Goal: Task Accomplishment & Management: Manage account settings

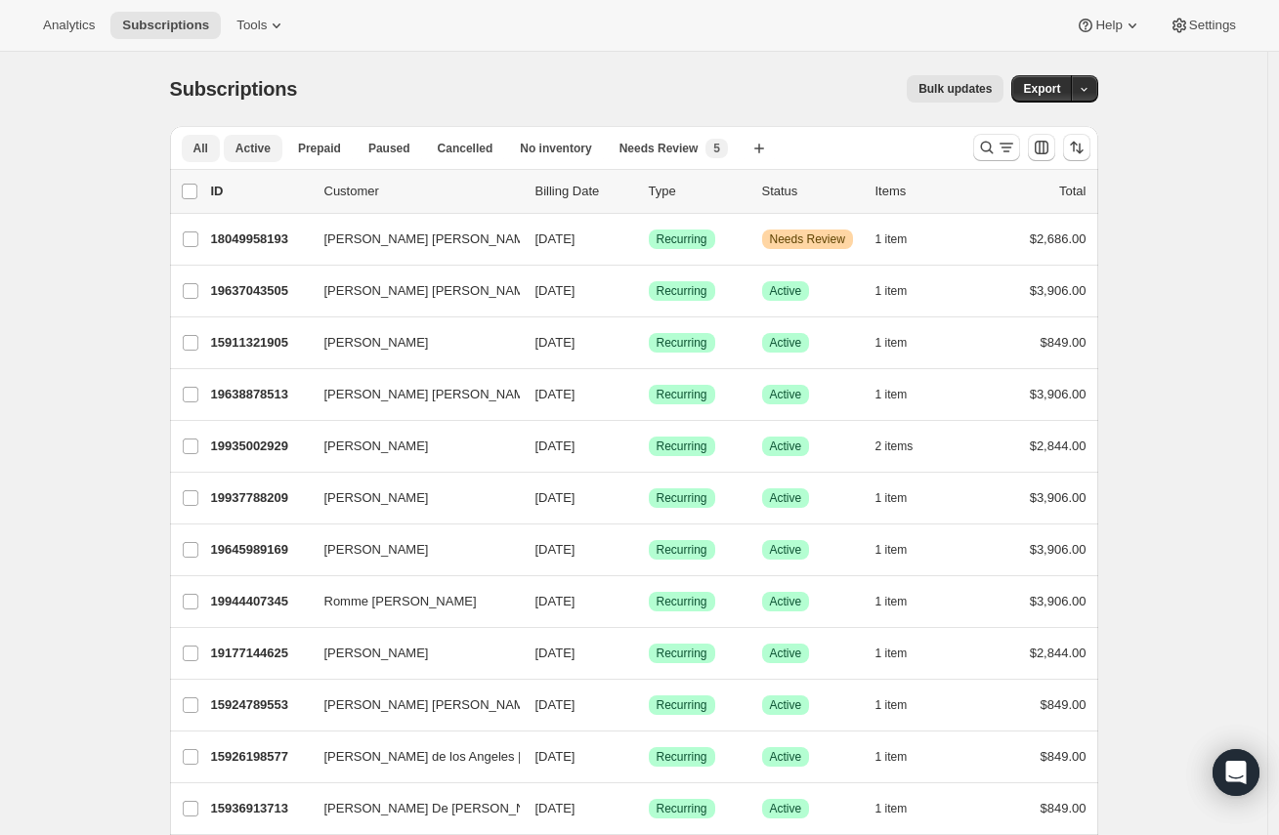
click at [255, 148] on span "Active" at bounding box center [252, 149] width 35 height 16
click at [1089, 95] on icon "button" at bounding box center [1083, 89] width 13 height 13
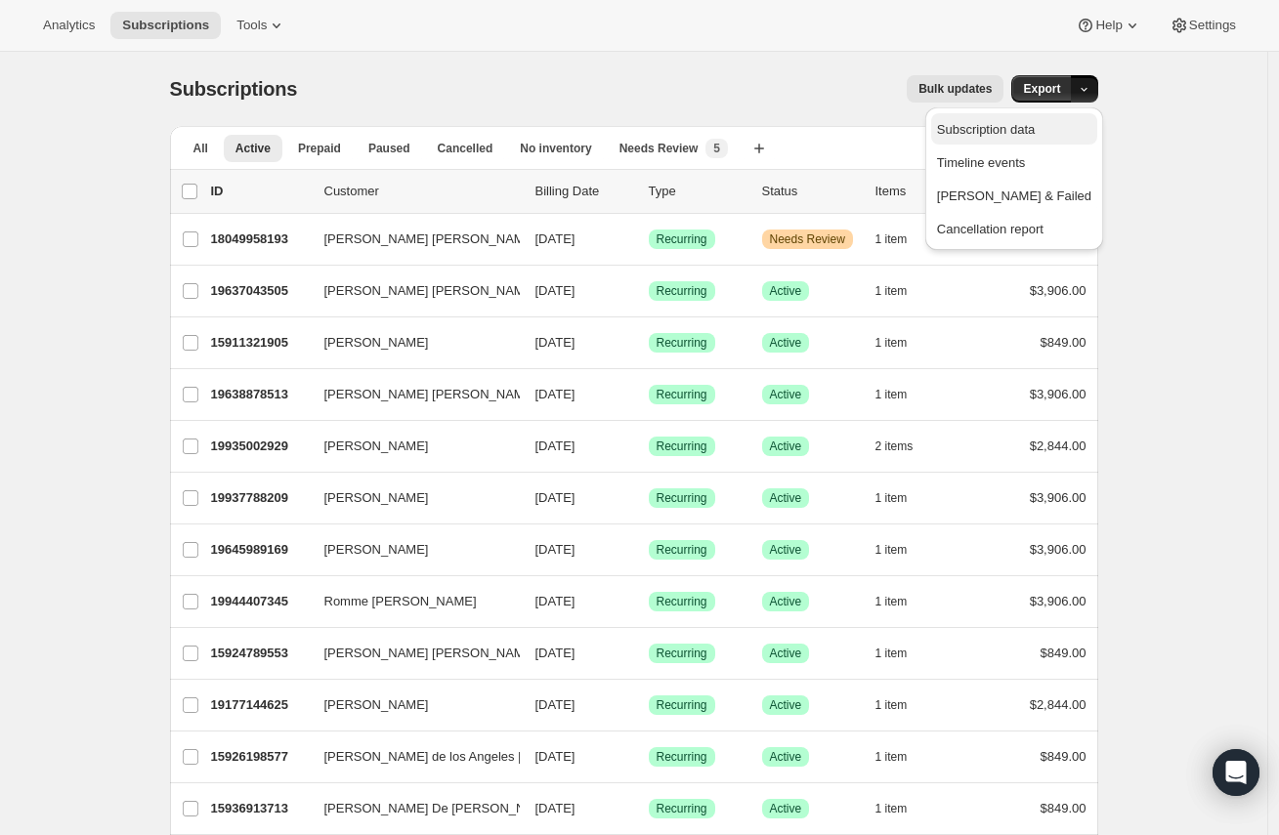
click at [1034, 126] on span "Subscription data" at bounding box center [986, 129] width 98 height 15
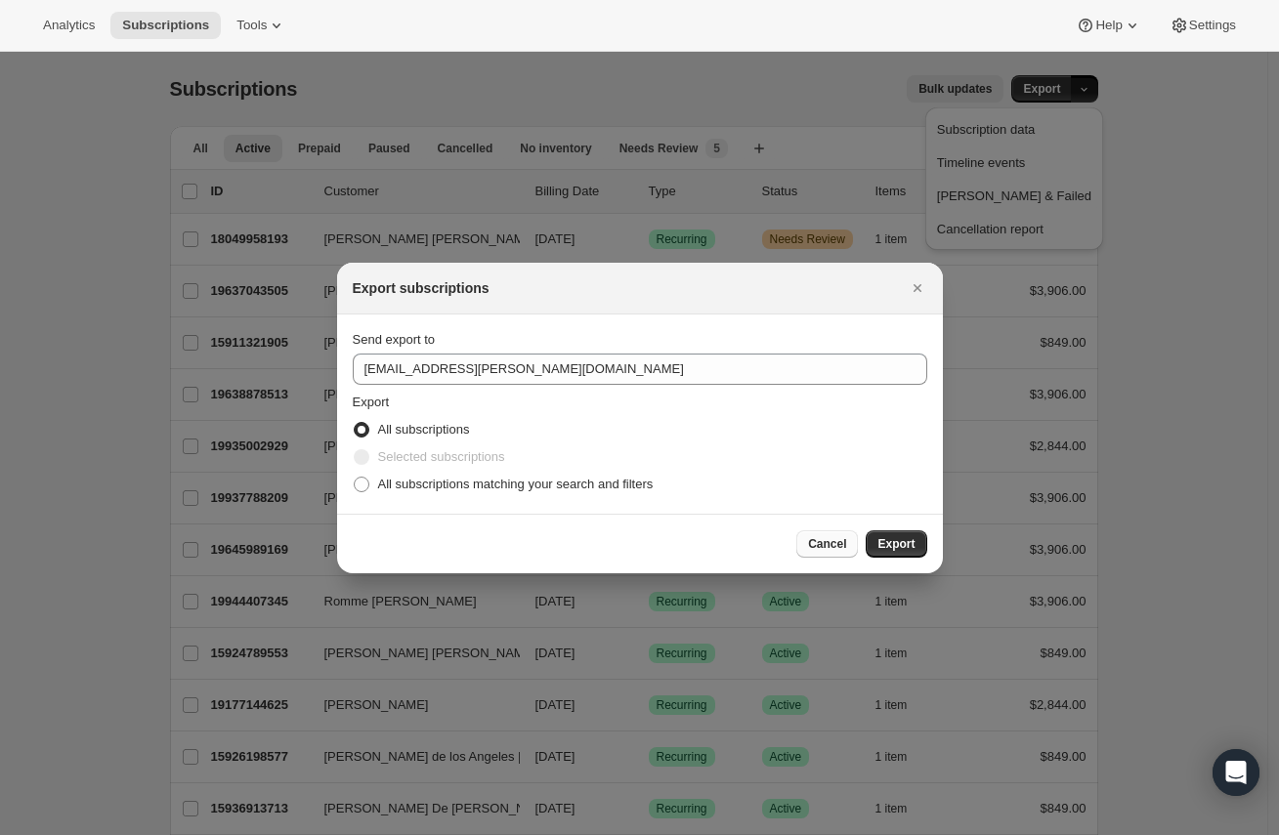
click at [813, 551] on span "Cancel" at bounding box center [827, 544] width 38 height 16
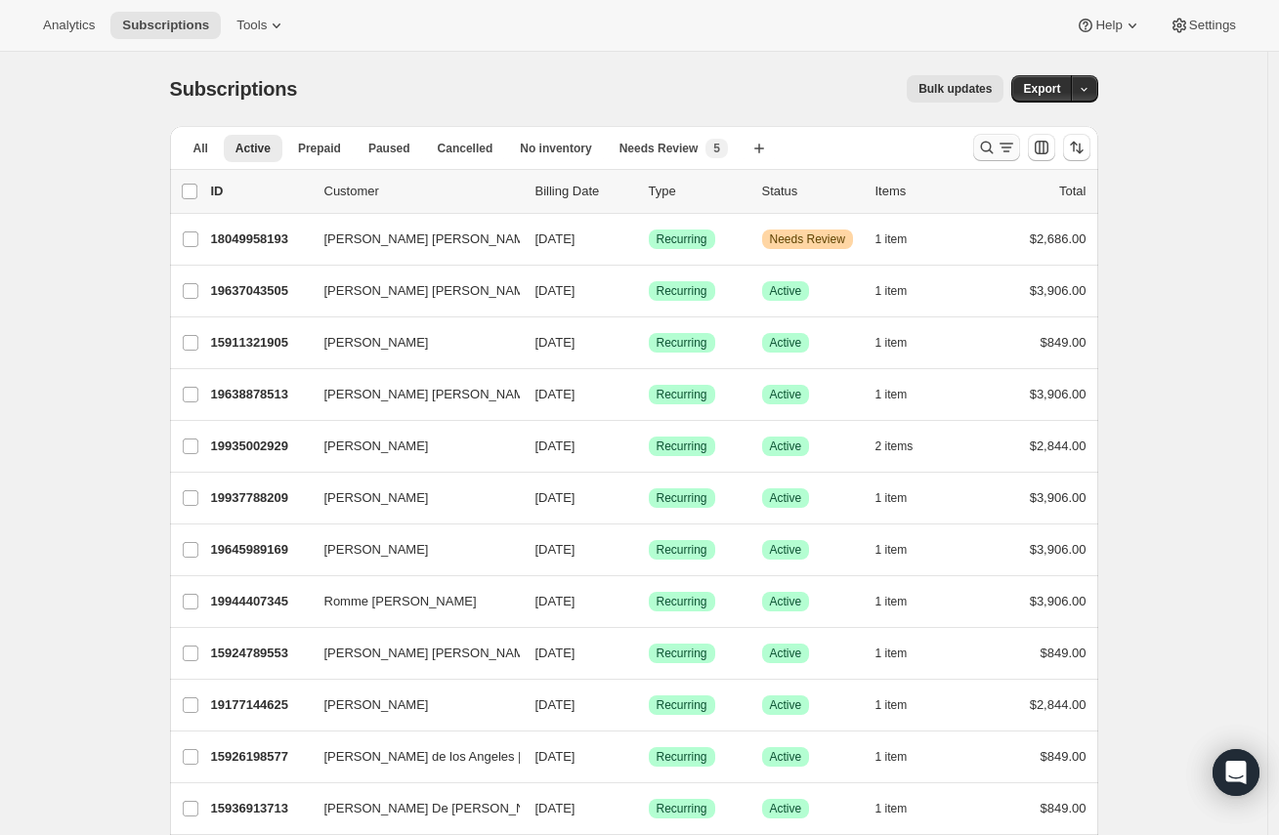
click at [1012, 152] on icon "Search and filter results" at bounding box center [1006, 148] width 20 height 20
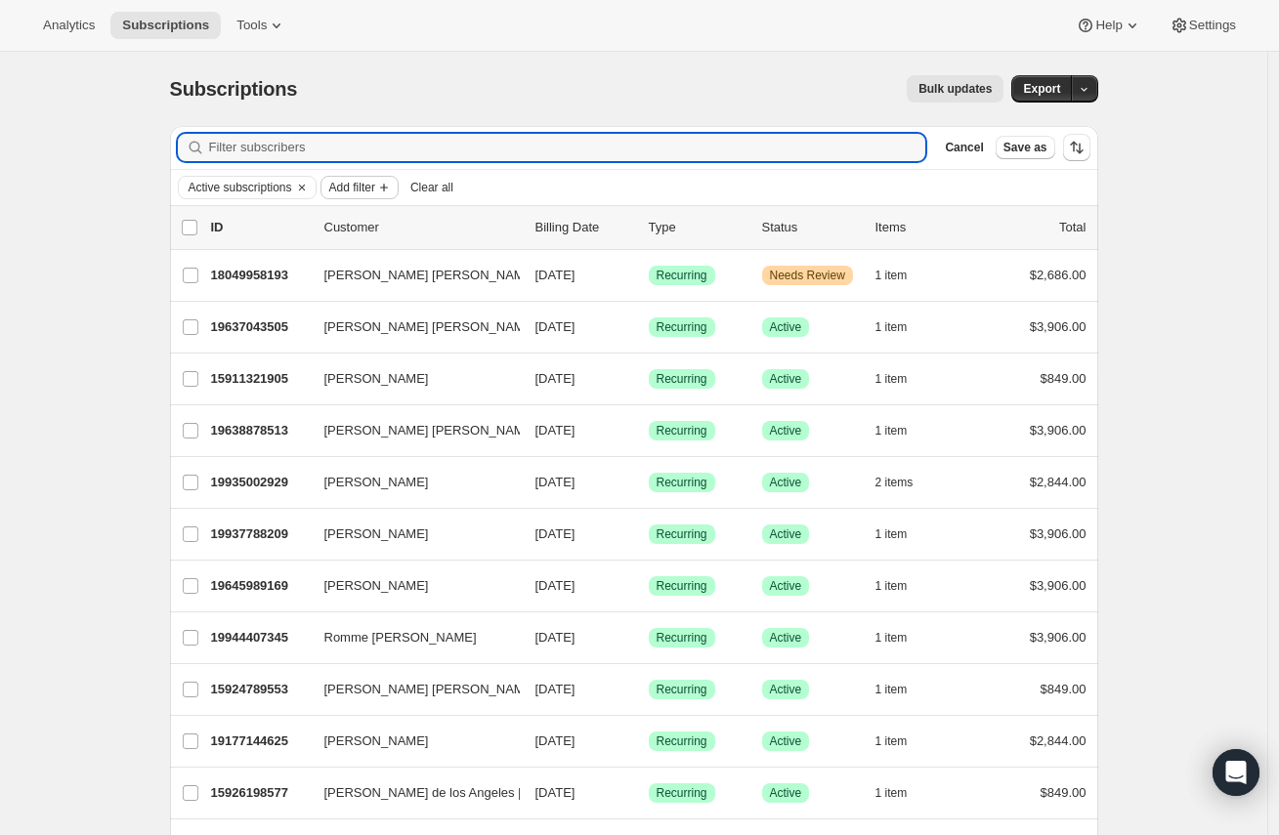
click at [392, 187] on icon "Add filter" at bounding box center [384, 188] width 16 height 16
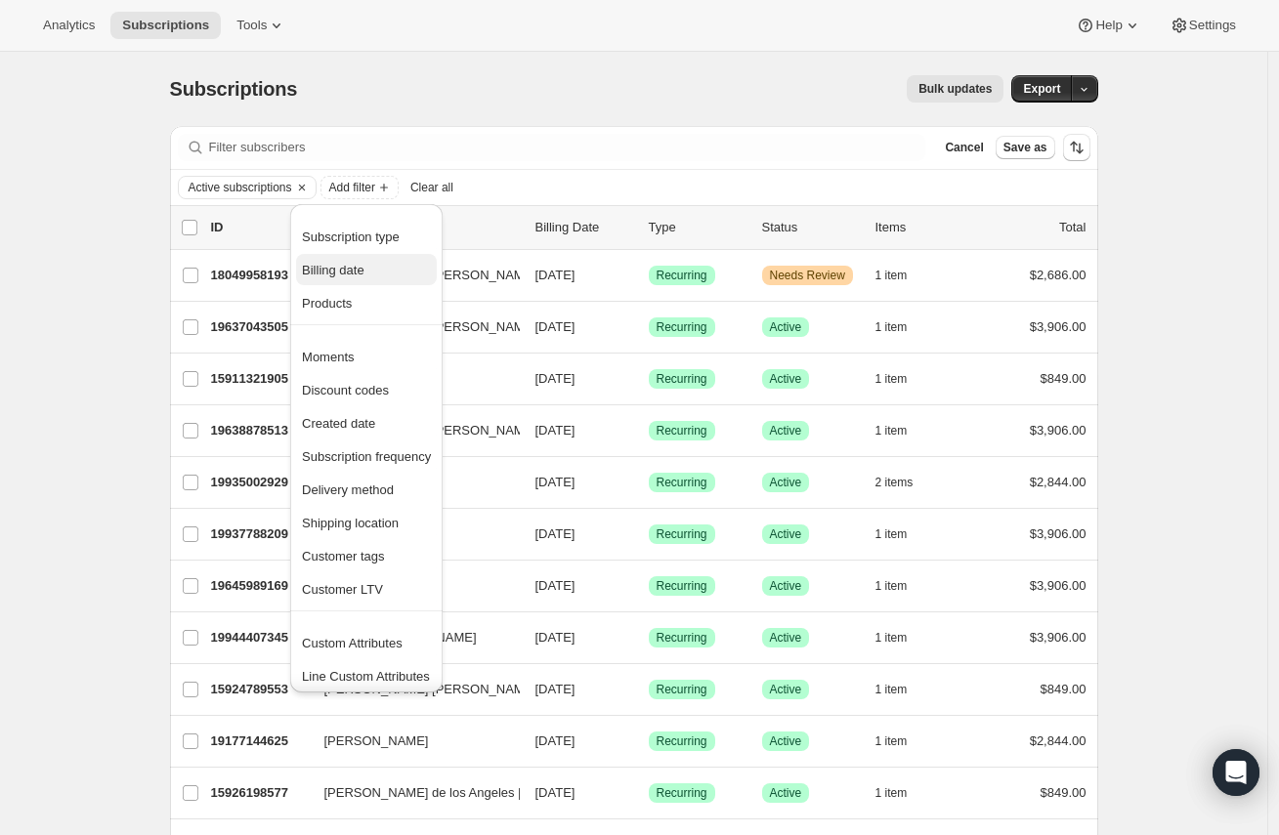
click at [358, 272] on span "Billing date" at bounding box center [333, 270] width 63 height 15
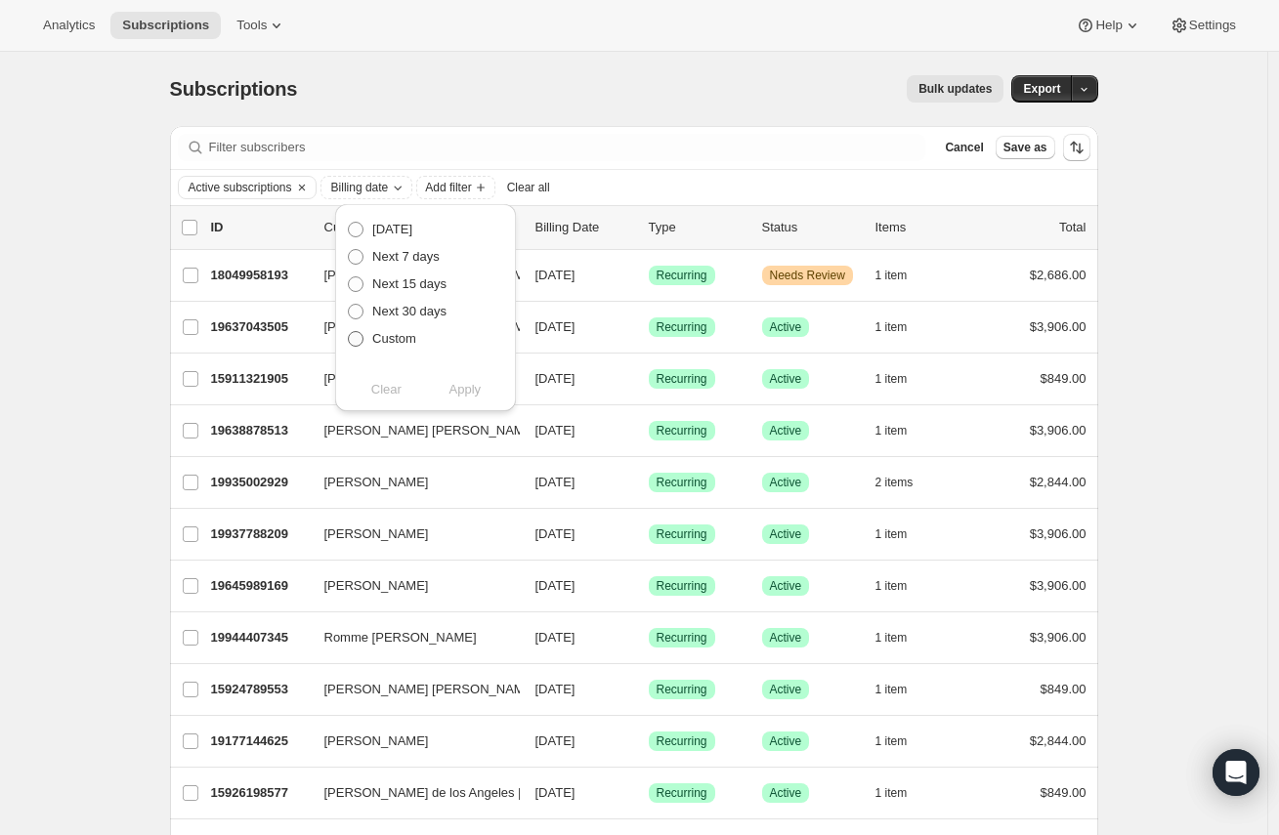
click at [357, 342] on span at bounding box center [356, 339] width 16 height 16
click at [349, 332] on input "Custom" at bounding box center [348, 331] width 1 height 1
radio input "true"
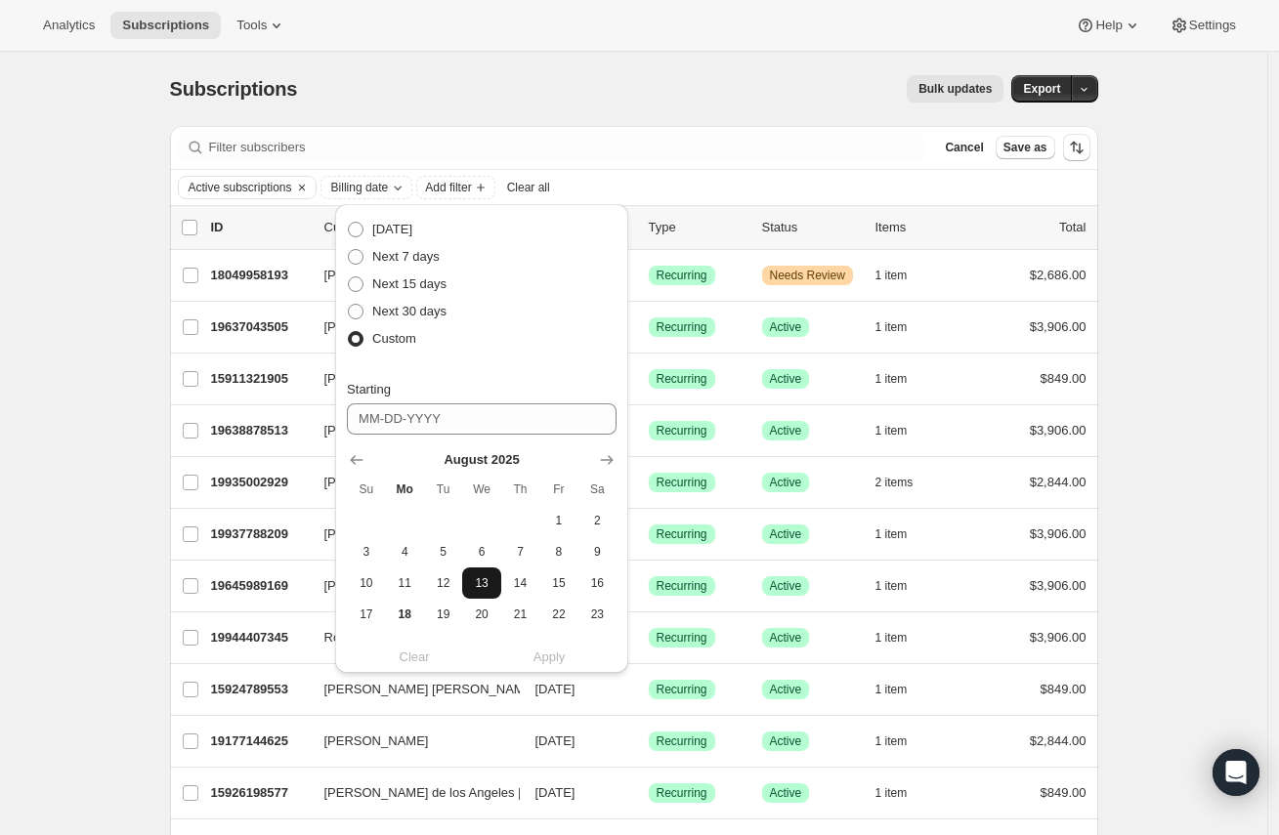
click at [486, 587] on span "13" at bounding box center [481, 583] width 22 height 16
click at [614, 453] on icon "Show next month, September 2025" at bounding box center [607, 460] width 20 height 20
click at [433, 544] on span "9" at bounding box center [443, 552] width 22 height 16
click at [359, 454] on icon "Show previous month, August 2025" at bounding box center [357, 460] width 20 height 20
click at [488, 588] on span "13" at bounding box center [481, 583] width 22 height 16
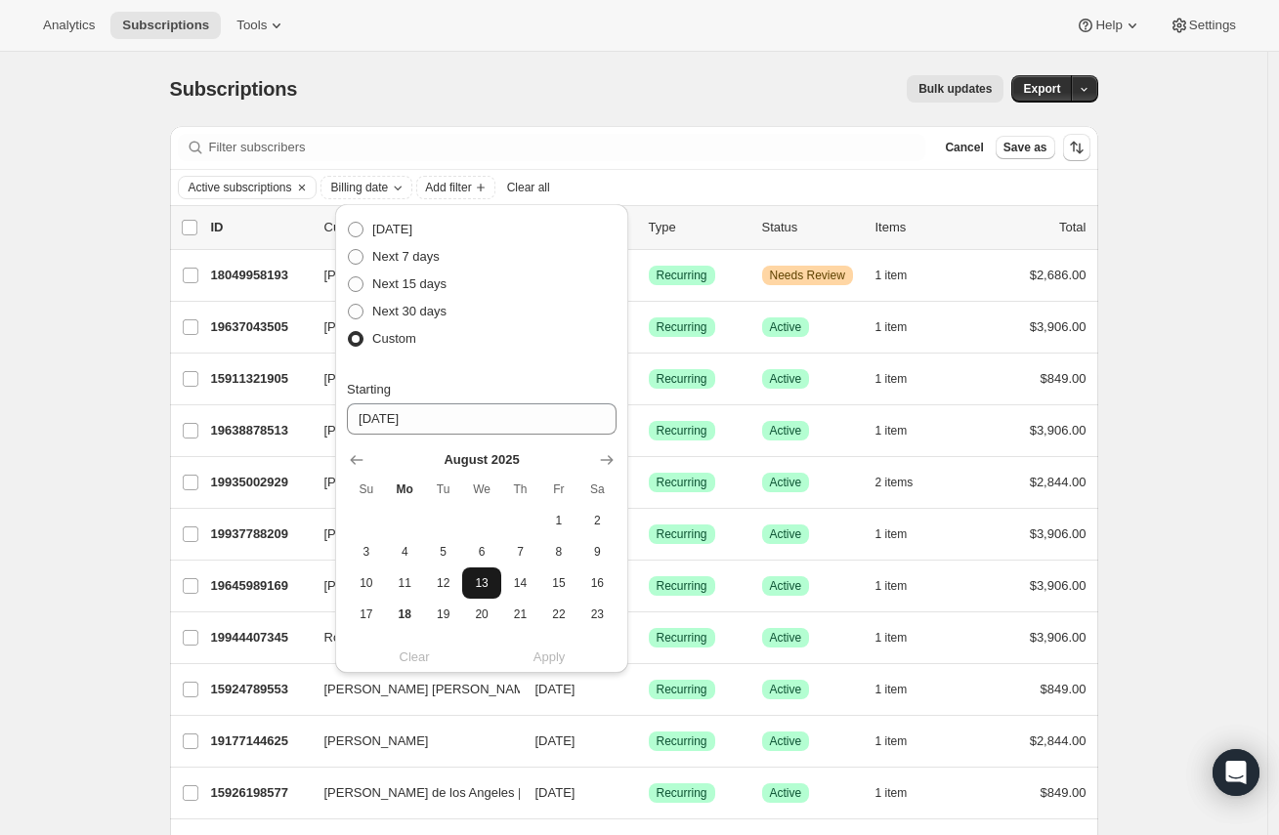
type input "[DATE]"
click at [546, 660] on div "Clear Apply" at bounding box center [482, 658] width 270 height 20
click at [485, 648] on div "Clear Apply" at bounding box center [482, 658] width 270 height 20
click at [489, 568] on button "13" at bounding box center [481, 583] width 38 height 31
click at [486, 576] on span "13" at bounding box center [481, 583] width 22 height 16
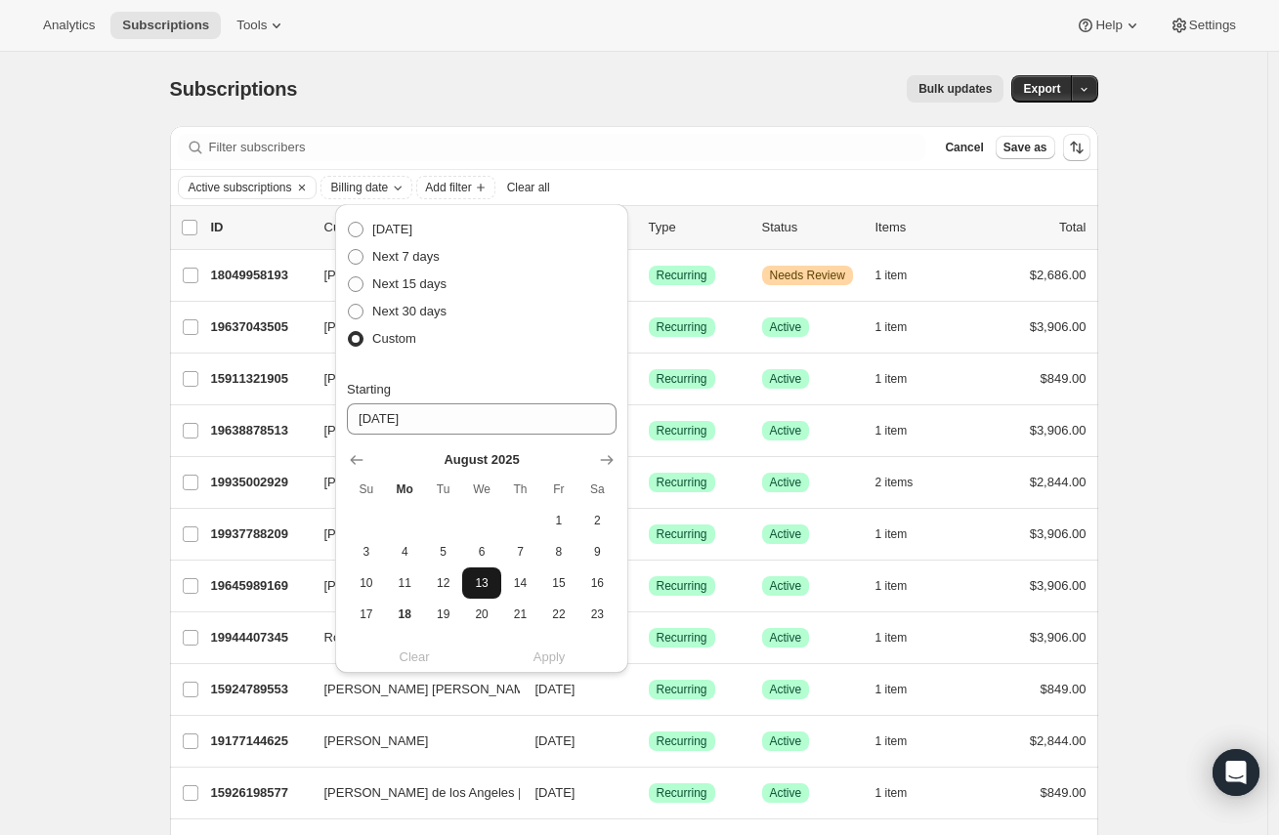
click at [486, 576] on span "13" at bounding box center [481, 583] width 22 height 16
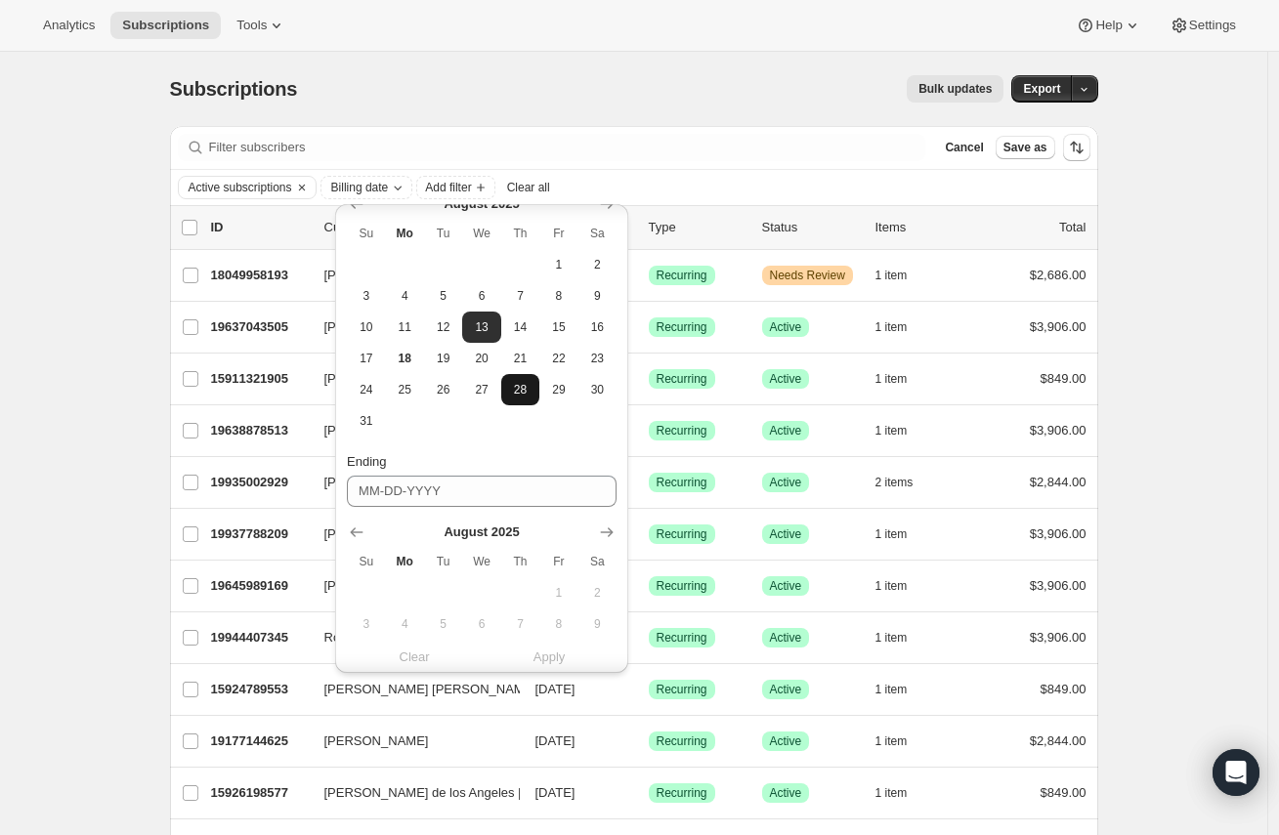
scroll to position [422, 0]
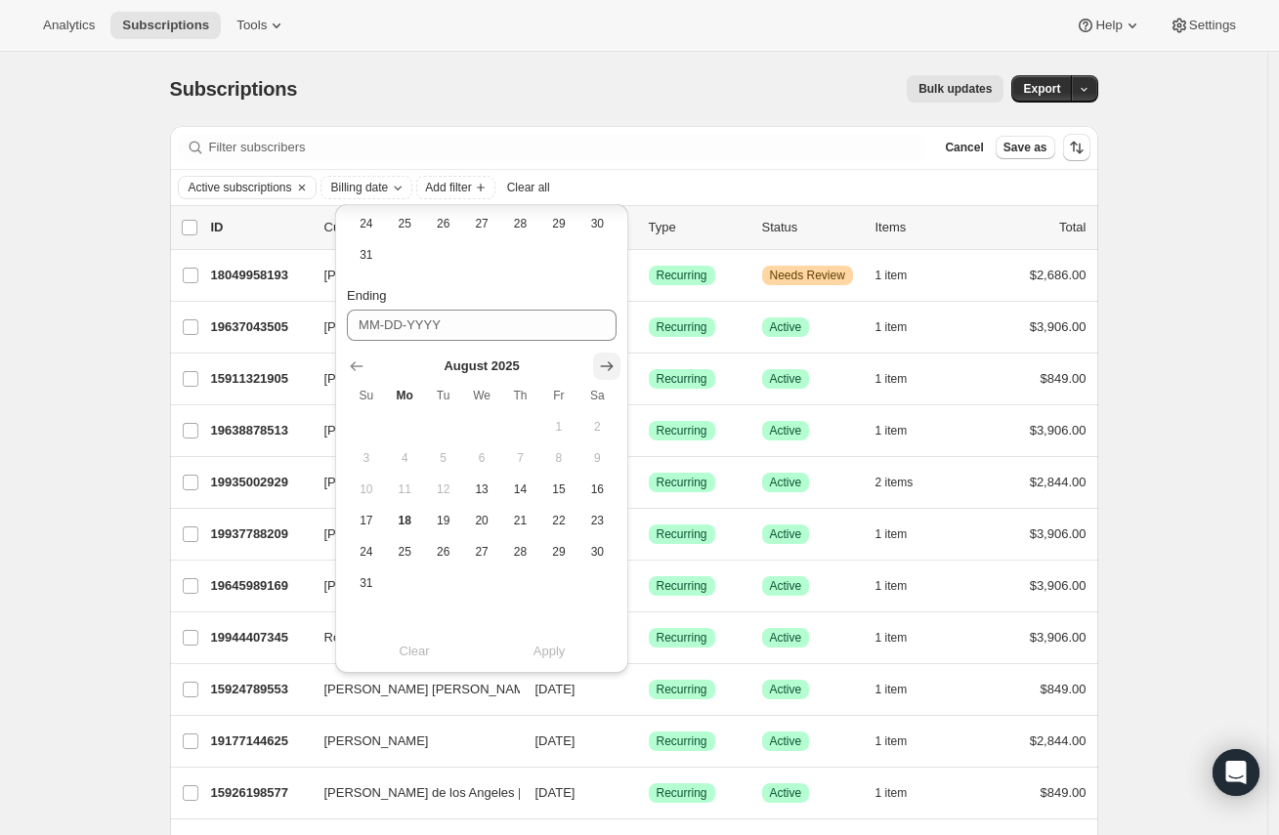
click at [619, 370] on button "Show next month, September 2025" at bounding box center [606, 366] width 27 height 27
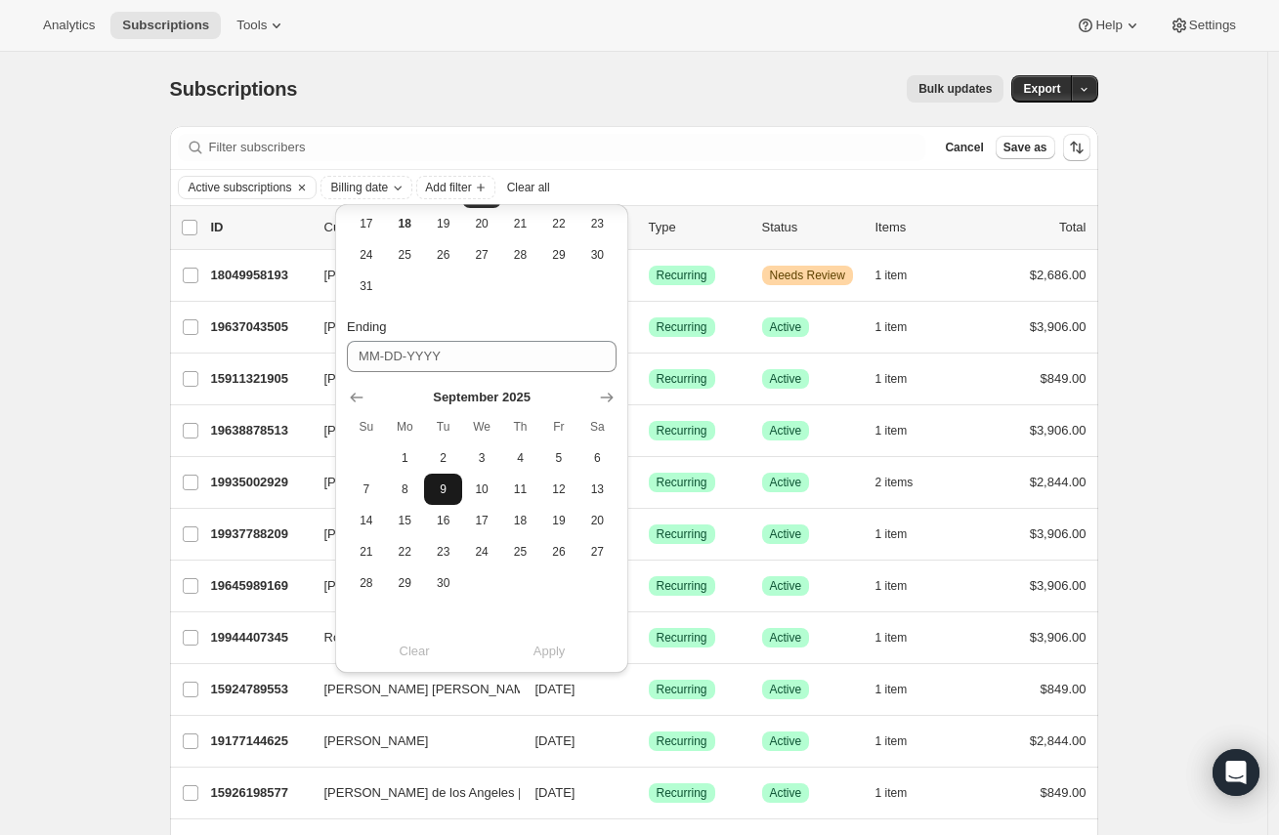
click at [436, 489] on span "9" at bounding box center [443, 490] width 22 height 16
type input "[DATE]"
click at [543, 652] on span "Apply" at bounding box center [549, 652] width 32 height 20
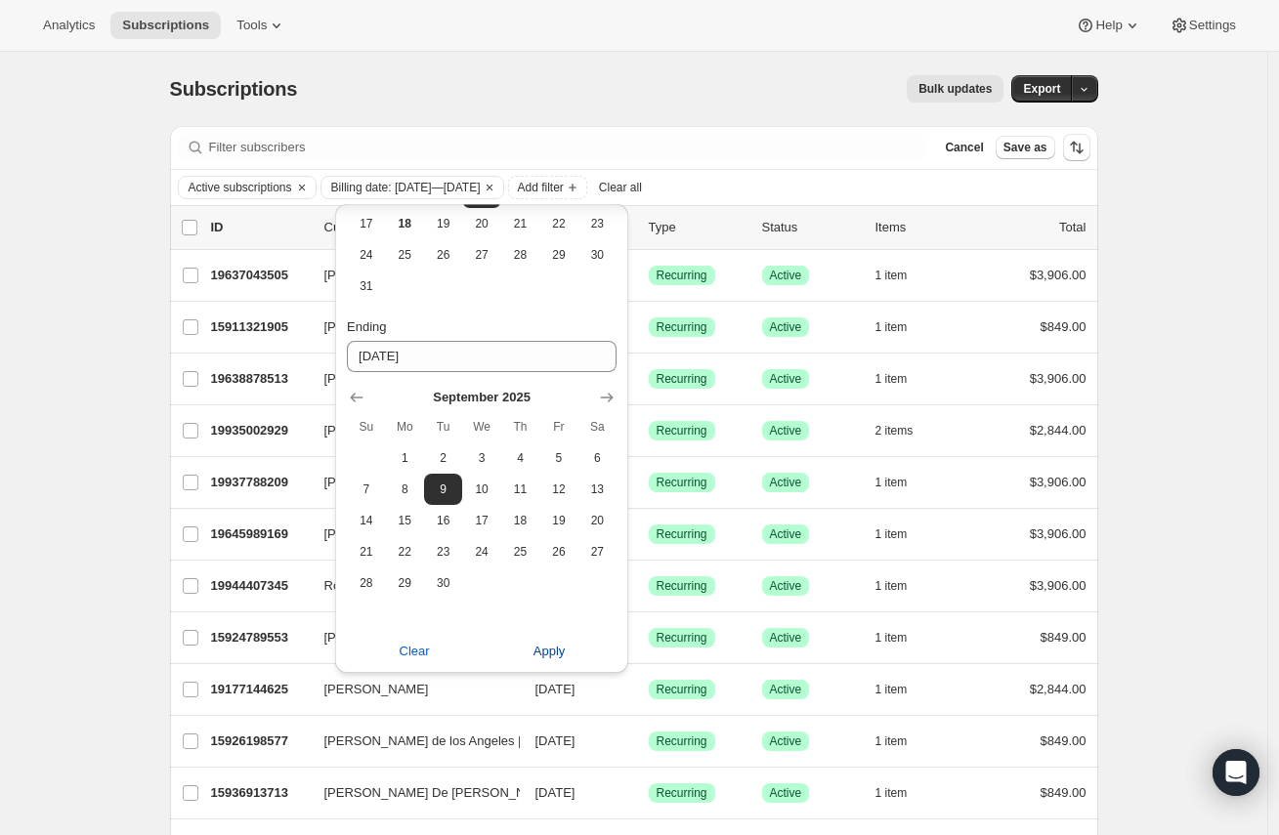
click at [549, 653] on span "Apply" at bounding box center [549, 652] width 32 height 20
click at [542, 652] on span "Apply" at bounding box center [549, 652] width 32 height 20
click at [544, 654] on span "Apply" at bounding box center [549, 652] width 32 height 20
click at [550, 649] on span "Apply" at bounding box center [549, 652] width 32 height 20
click at [547, 653] on span "Apply" at bounding box center [549, 652] width 32 height 20
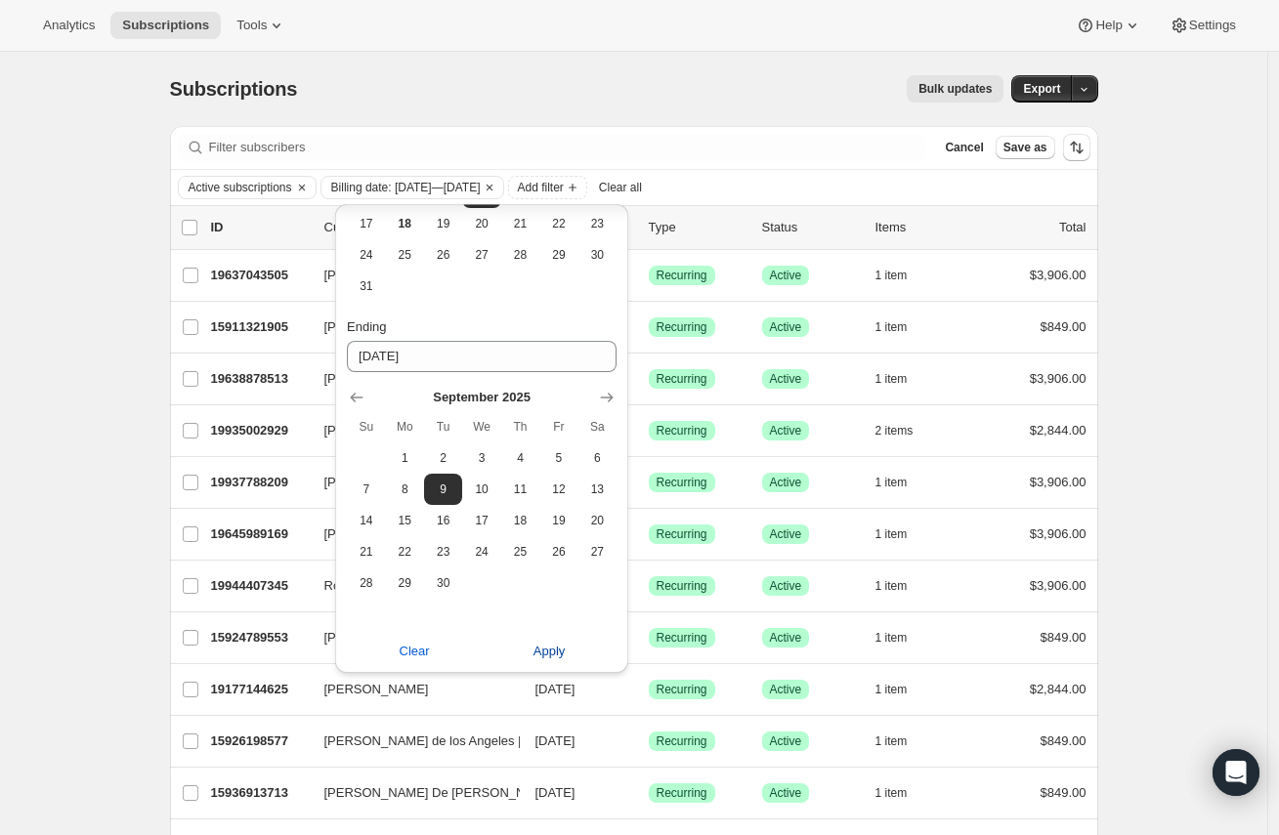
click at [547, 653] on span "Apply" at bounding box center [549, 652] width 32 height 20
click at [831, 201] on div "Active subscriptions Billing date: Aug 13, 2025—Sep 9, 2025 Add filter Clear all" at bounding box center [634, 187] width 928 height 35
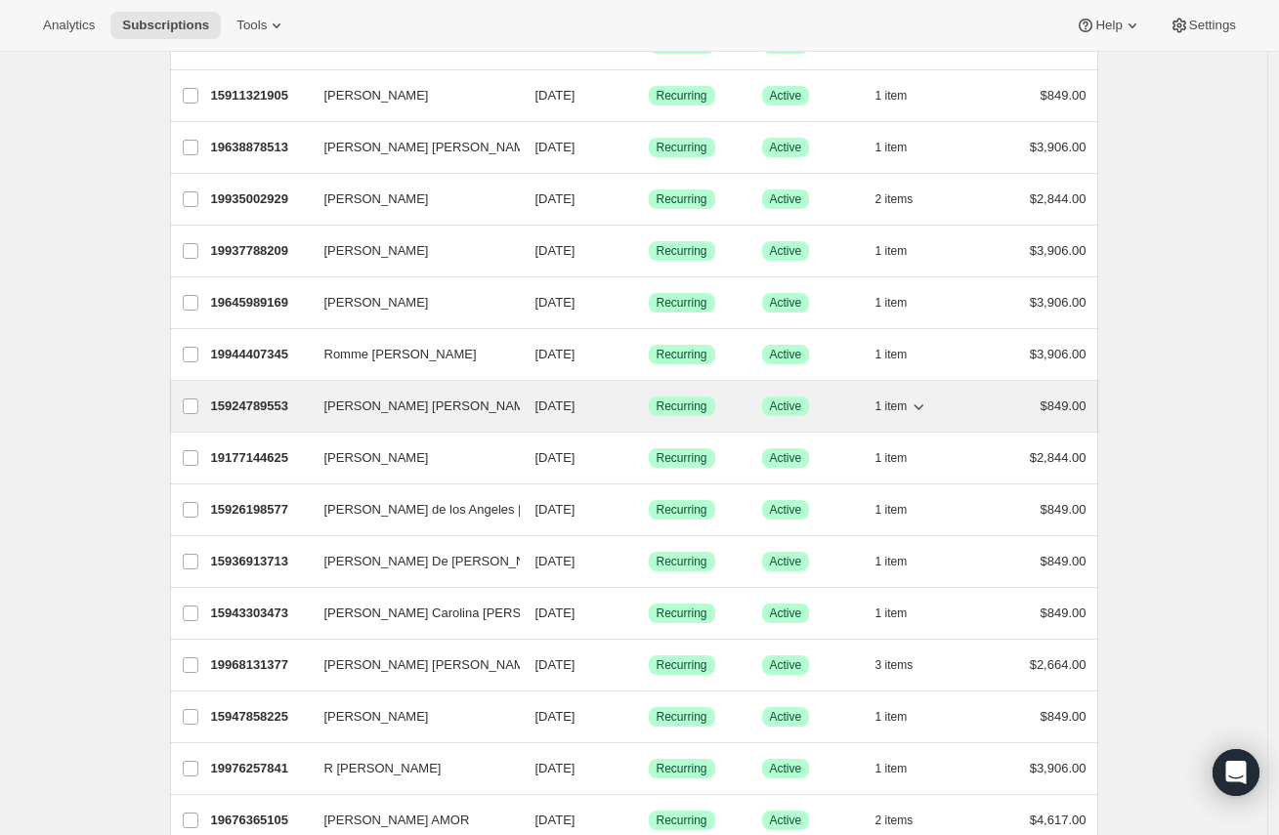
scroll to position [0, 0]
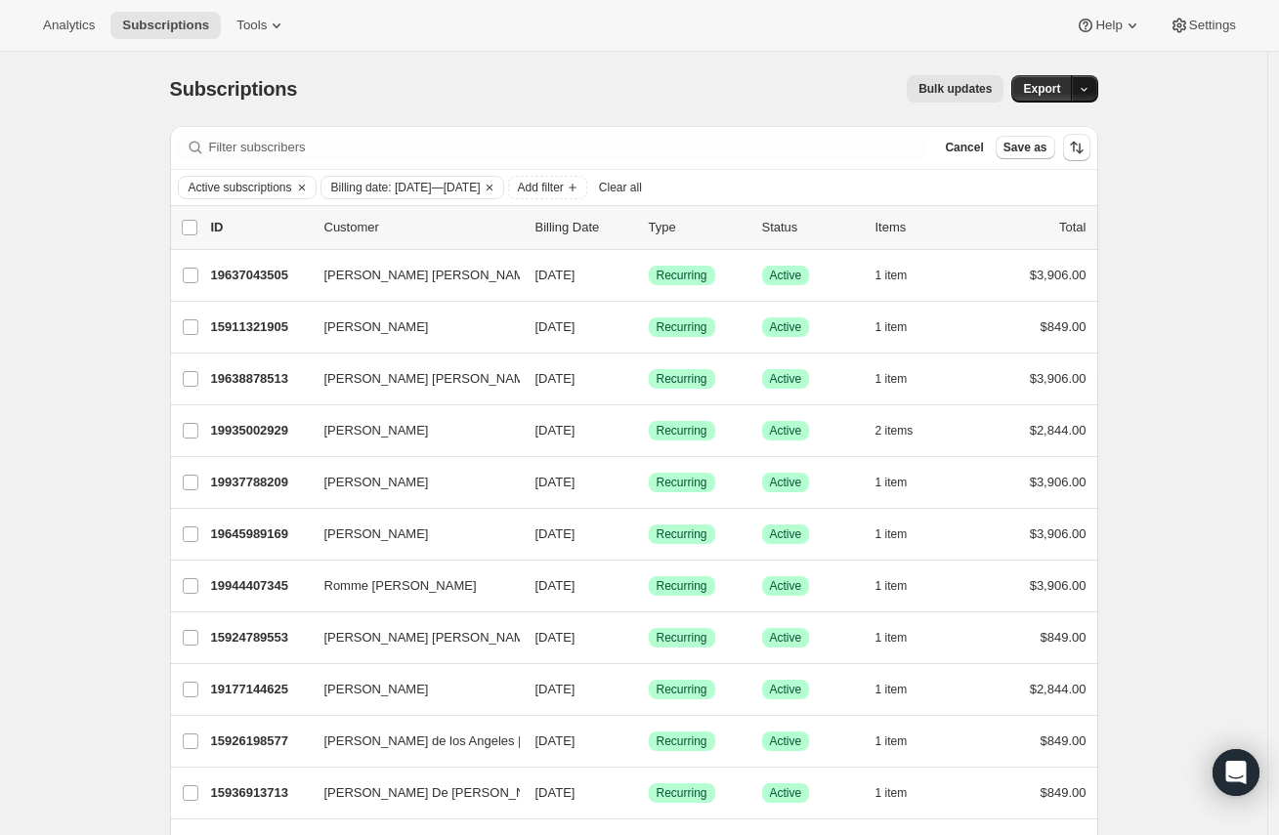
click at [1092, 102] on button "button" at bounding box center [1084, 88] width 27 height 27
click at [1060, 89] on span "Export" at bounding box center [1041, 89] width 37 height 16
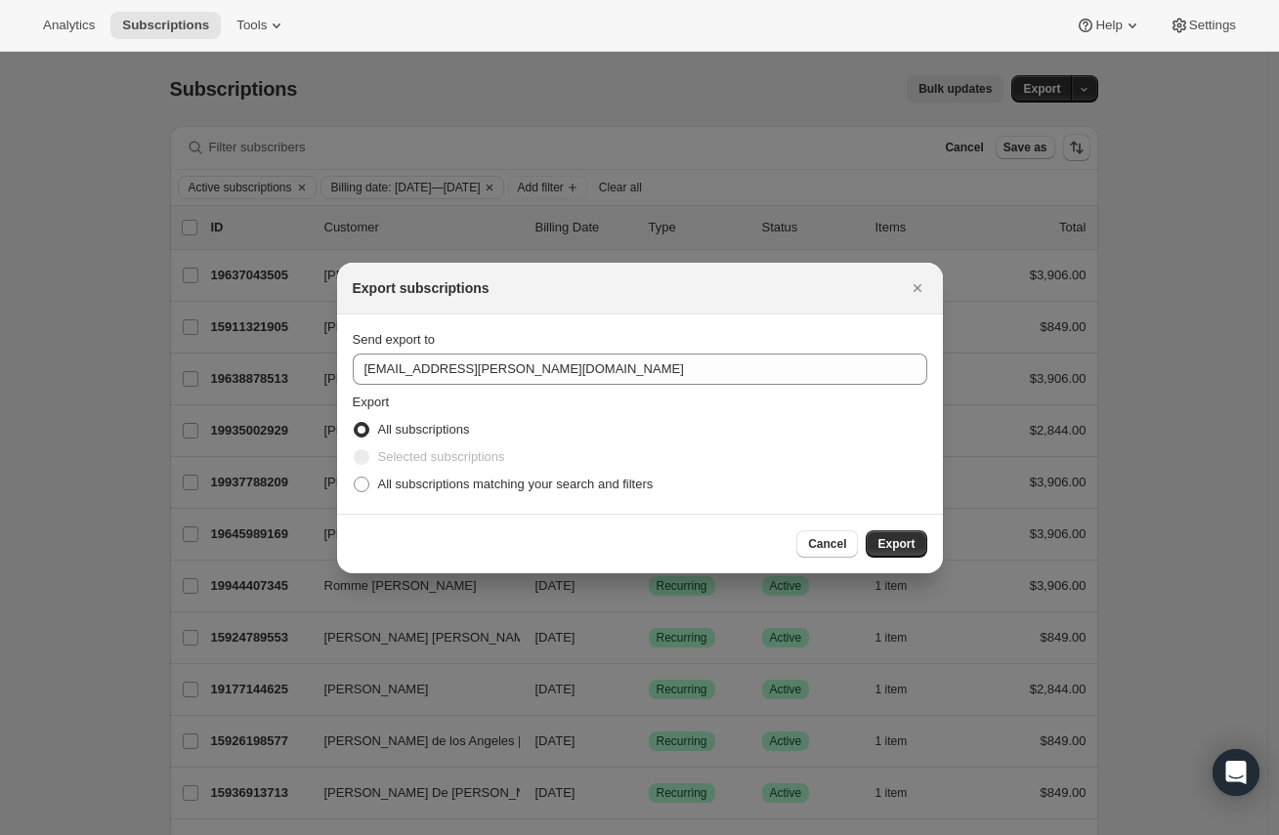
click at [1095, 90] on div at bounding box center [639, 417] width 1279 height 835
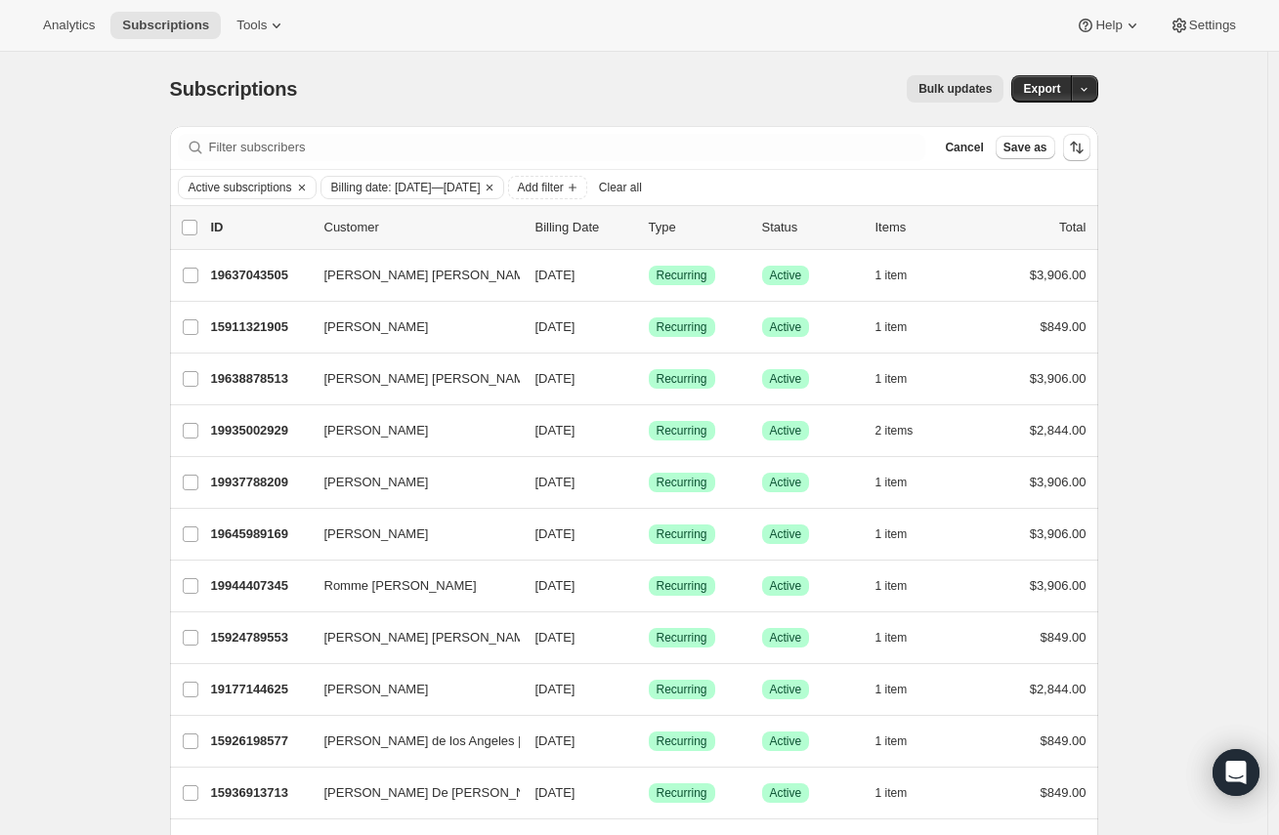
click at [1090, 90] on icon "button" at bounding box center [1083, 89] width 13 height 13
click at [1034, 137] on span "Subscription data" at bounding box center [986, 129] width 98 height 15
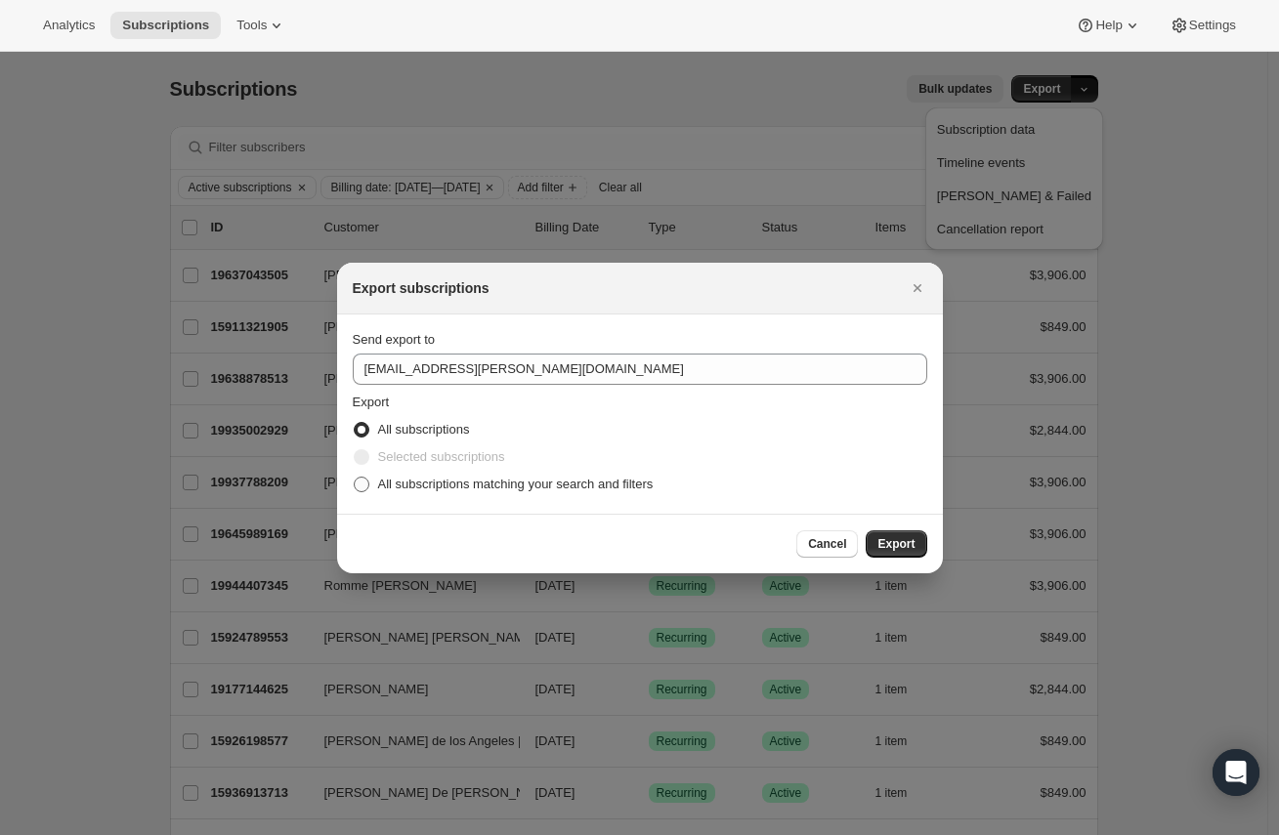
click at [417, 484] on span "All subscriptions matching your search and filters" at bounding box center [515, 484] width 275 height 15
click at [355, 478] on input "All subscriptions matching your search and filters" at bounding box center [354, 477] width 1 height 1
radio input "true"
click at [731, 544] on div "Cancel Export" at bounding box center [640, 543] width 574 height 27
click at [905, 547] on span "Export" at bounding box center [895, 544] width 37 height 16
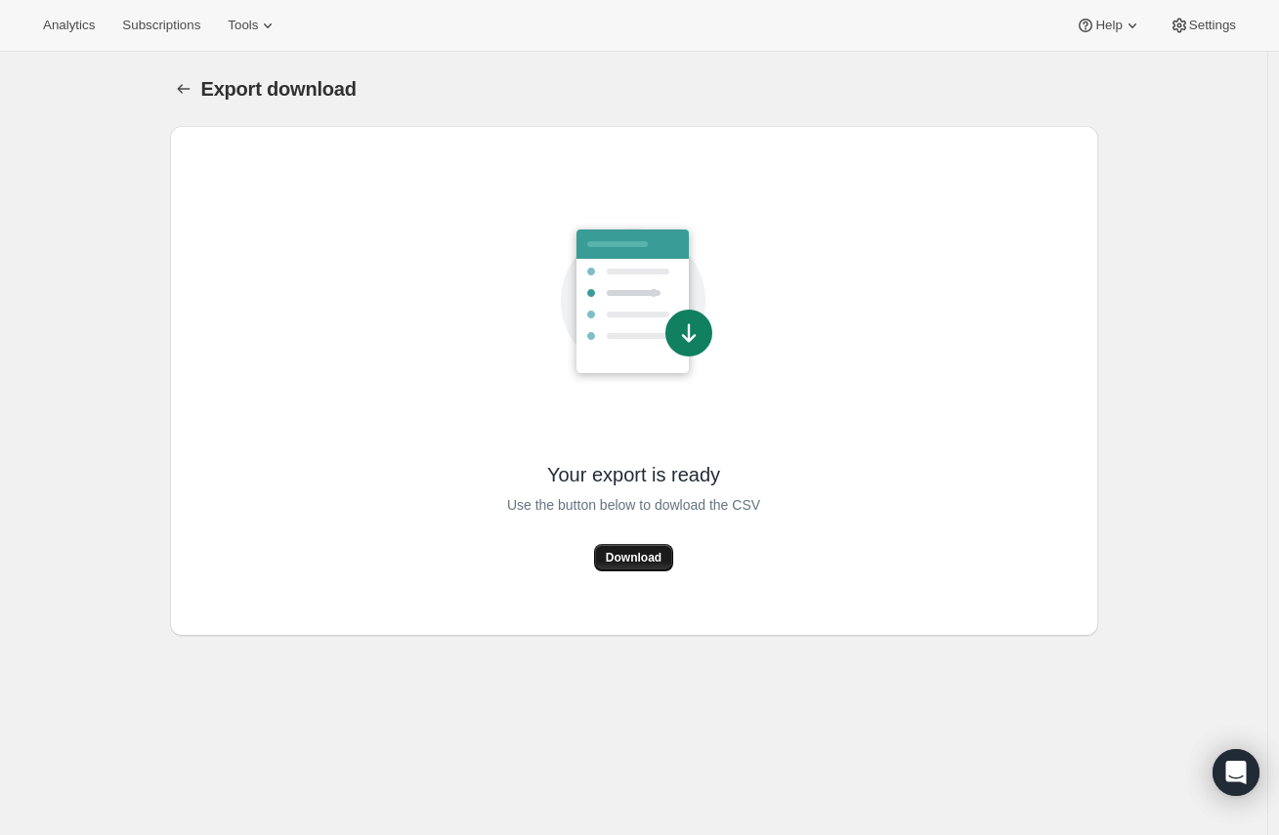
click at [643, 550] on span "Download" at bounding box center [634, 558] width 56 height 16
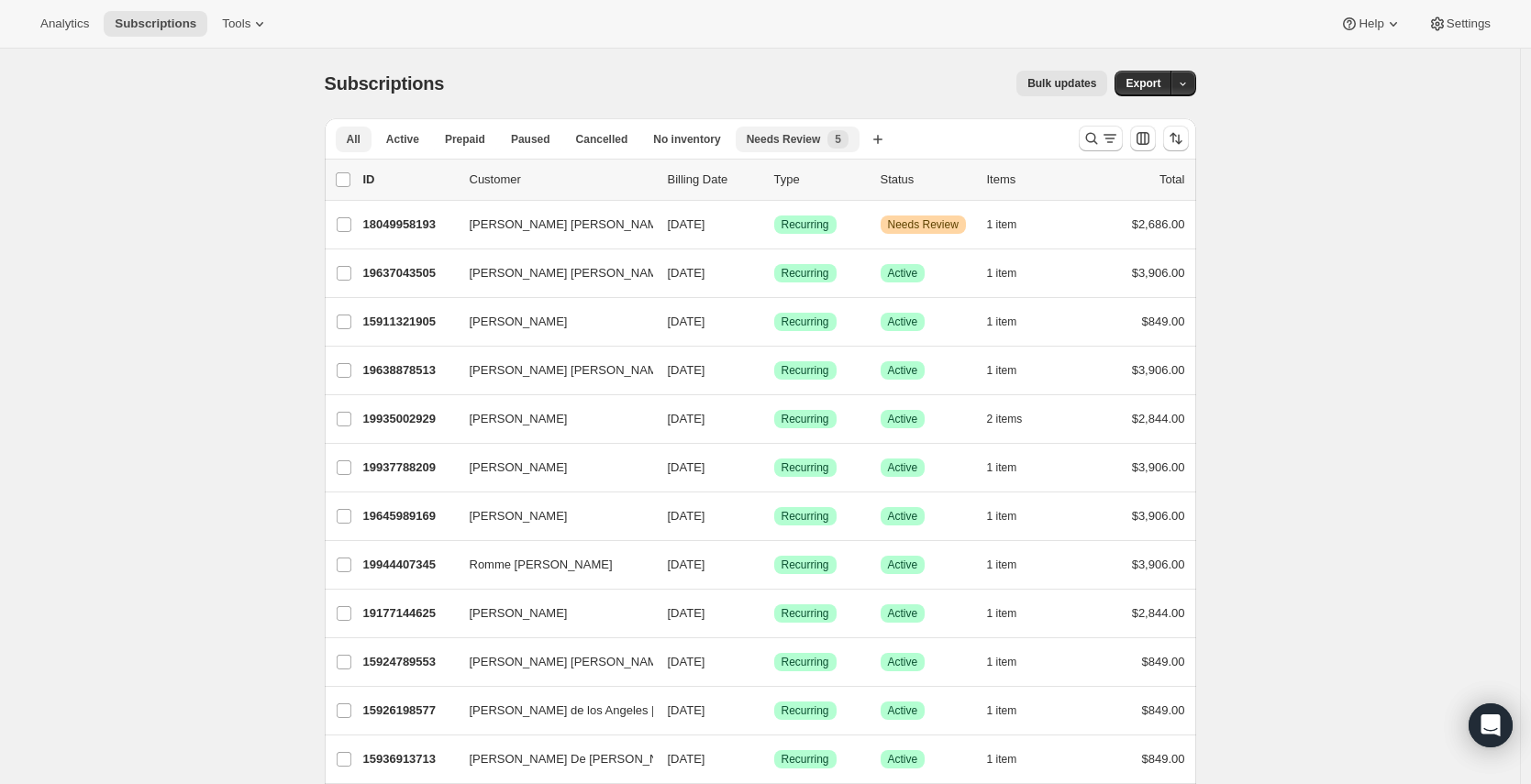
click at [803, 141] on span "Needs Review" at bounding box center [783, 140] width 74 height 15
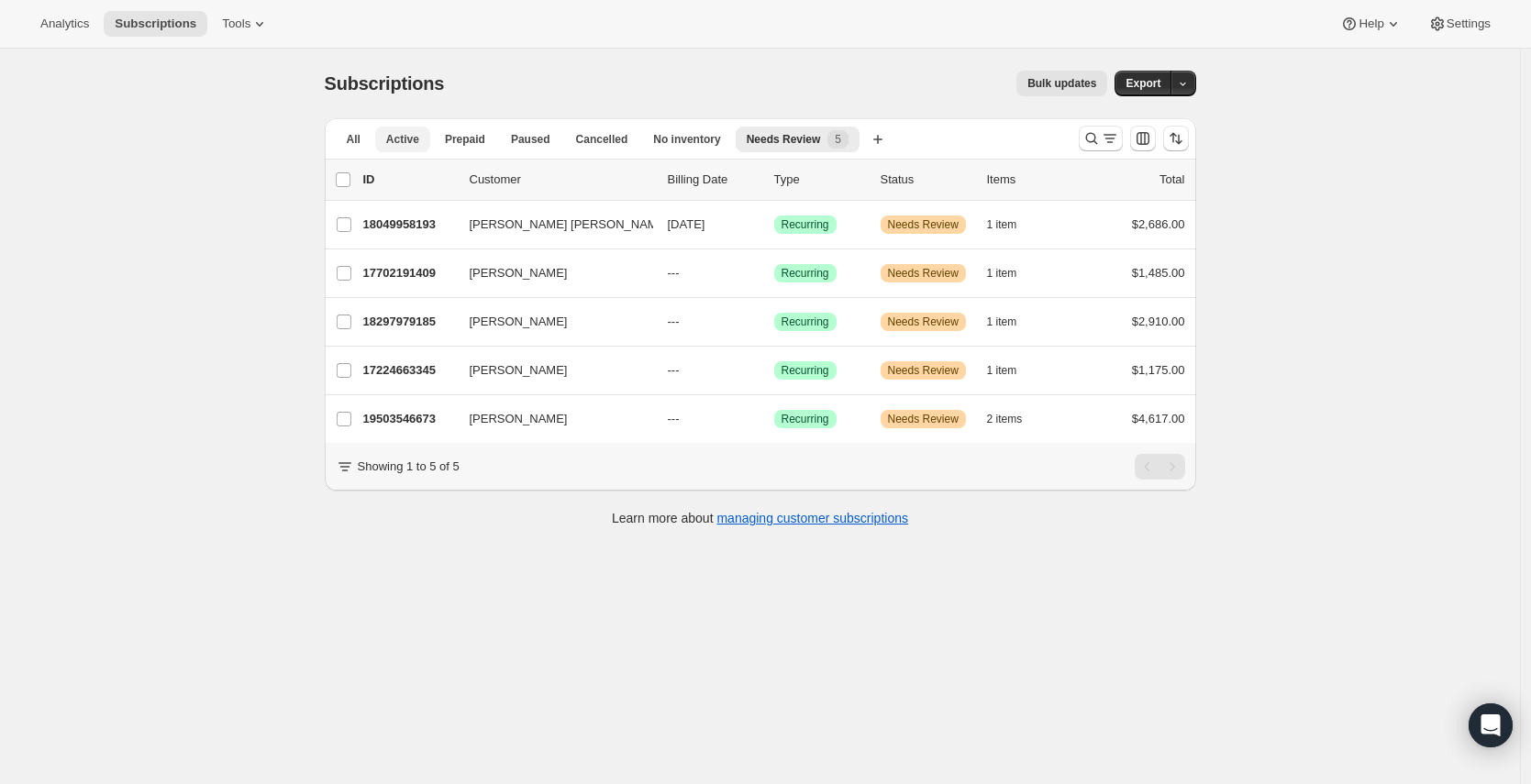
click at [409, 133] on span "Active" at bounding box center [402, 140] width 33 height 15
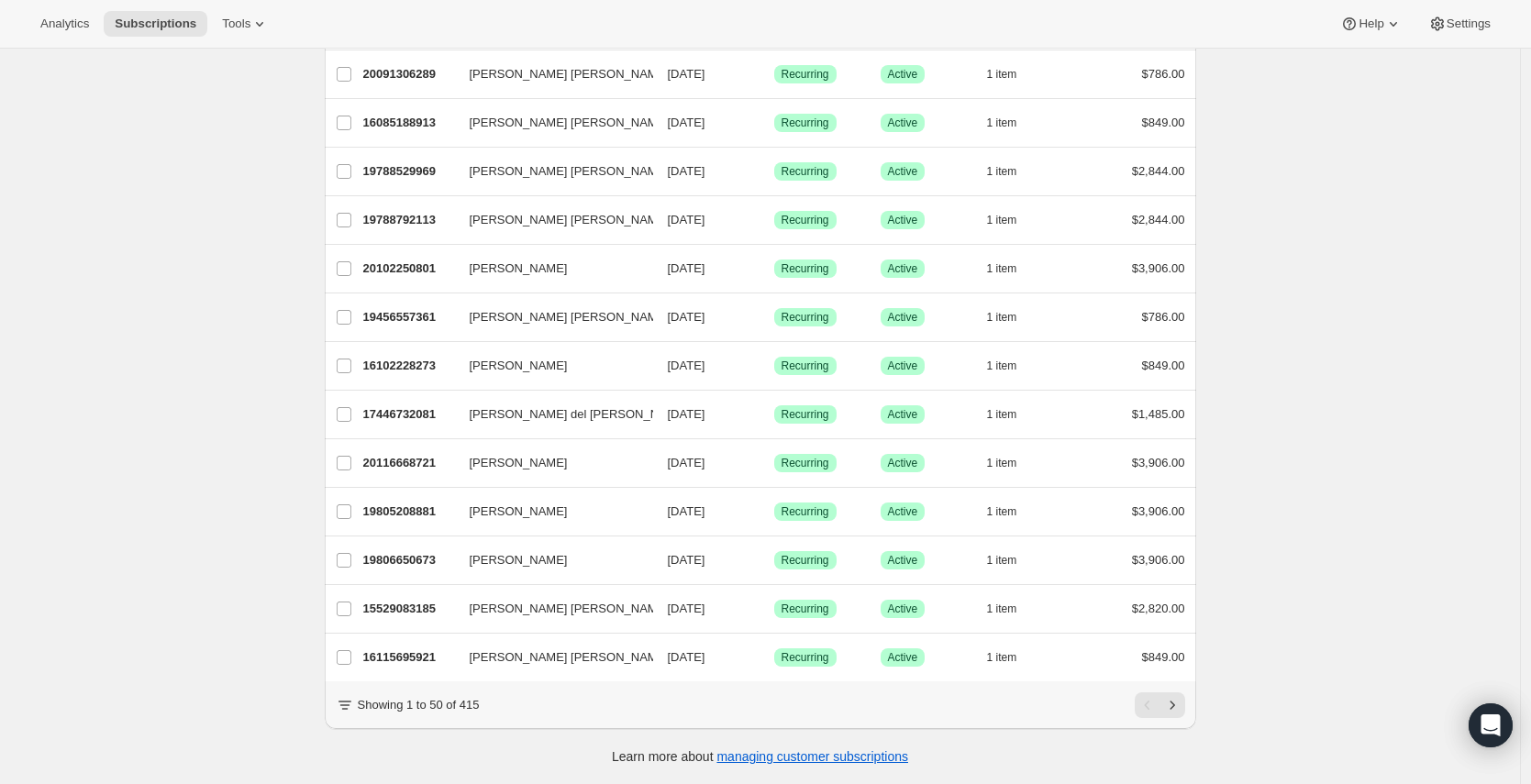
scroll to position [1962, 0]
click at [1182, 702] on icon "Next" at bounding box center [1173, 705] width 19 height 19
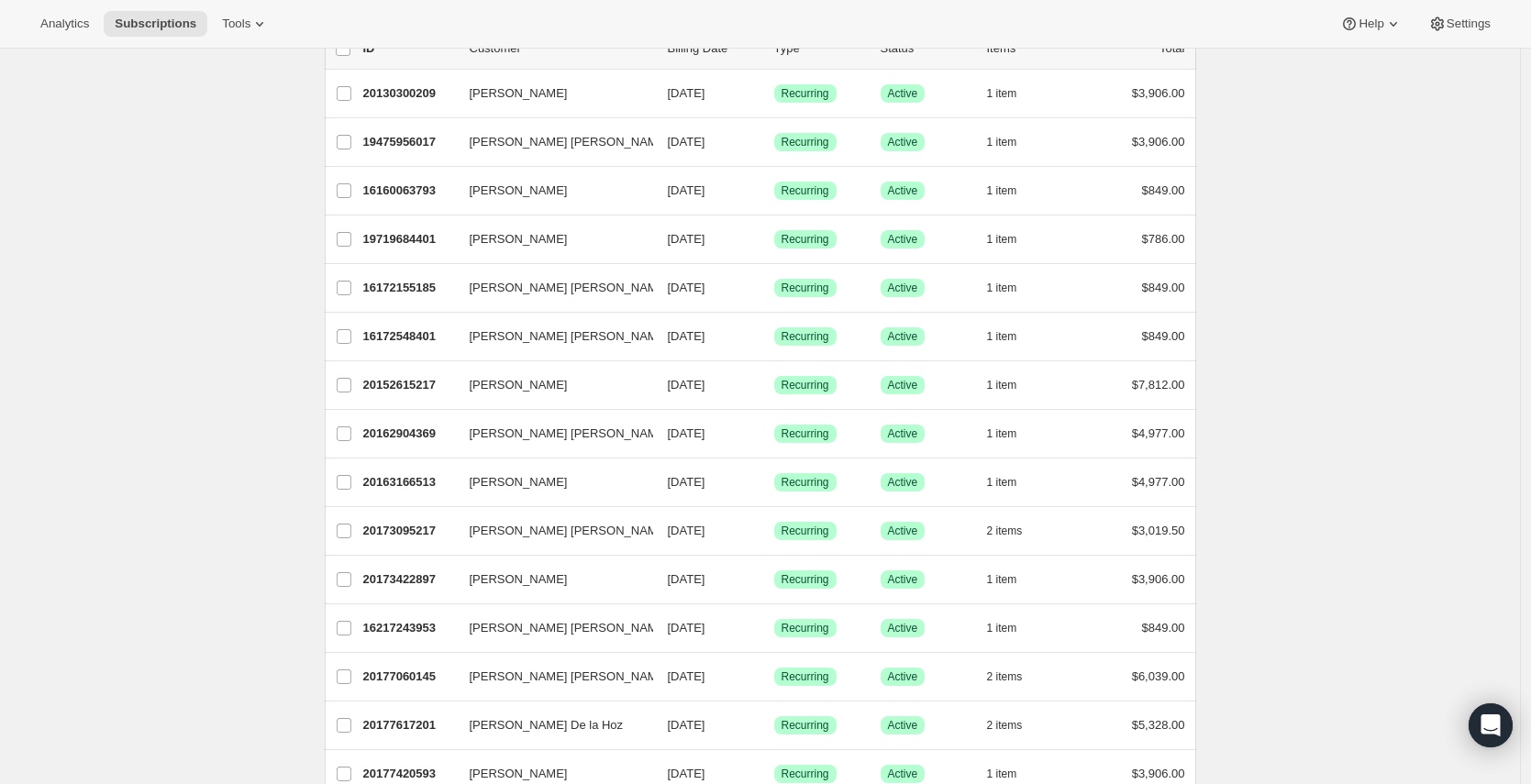
scroll to position [0, 0]
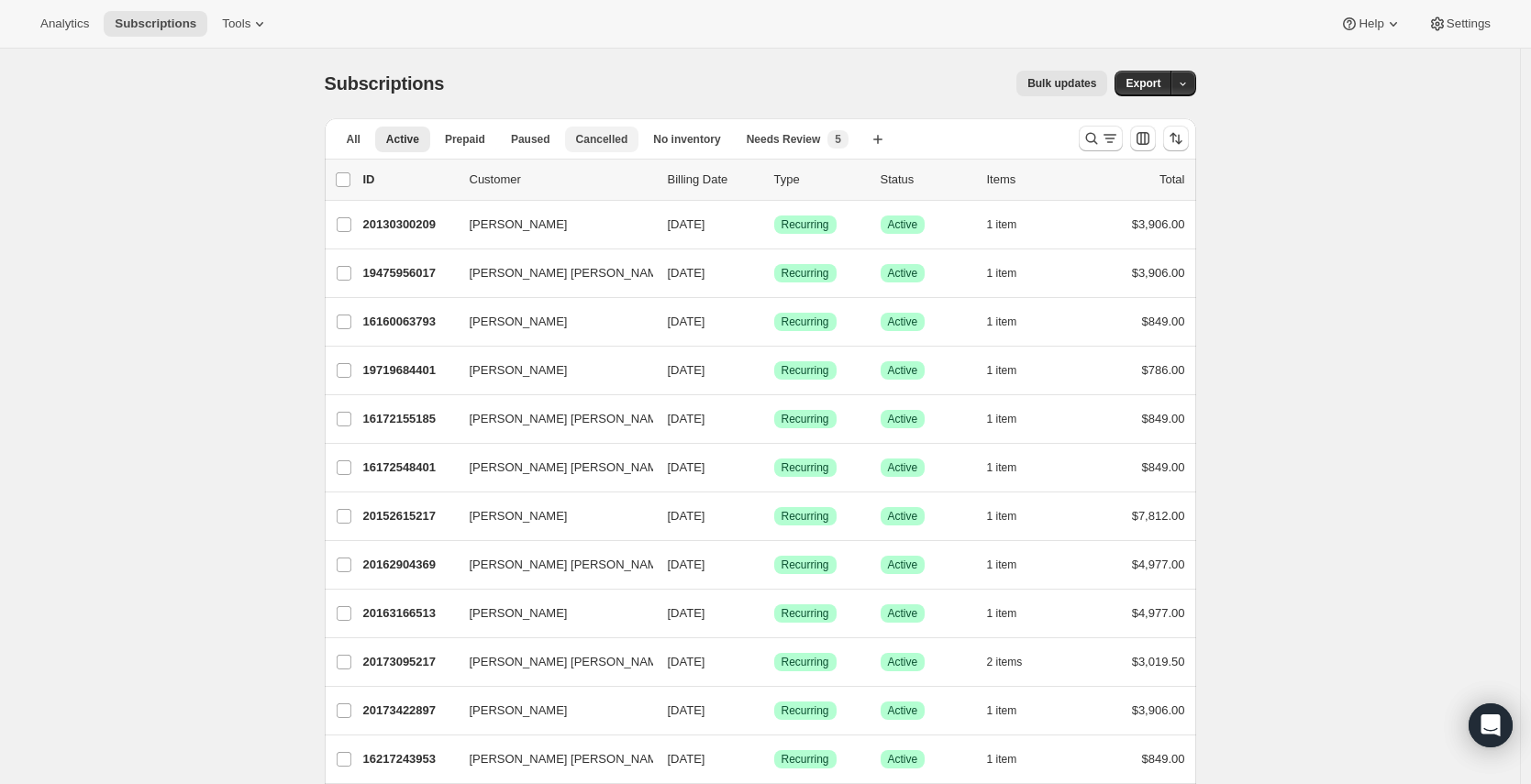
click at [607, 144] on span "Cancelled" at bounding box center [602, 140] width 53 height 15
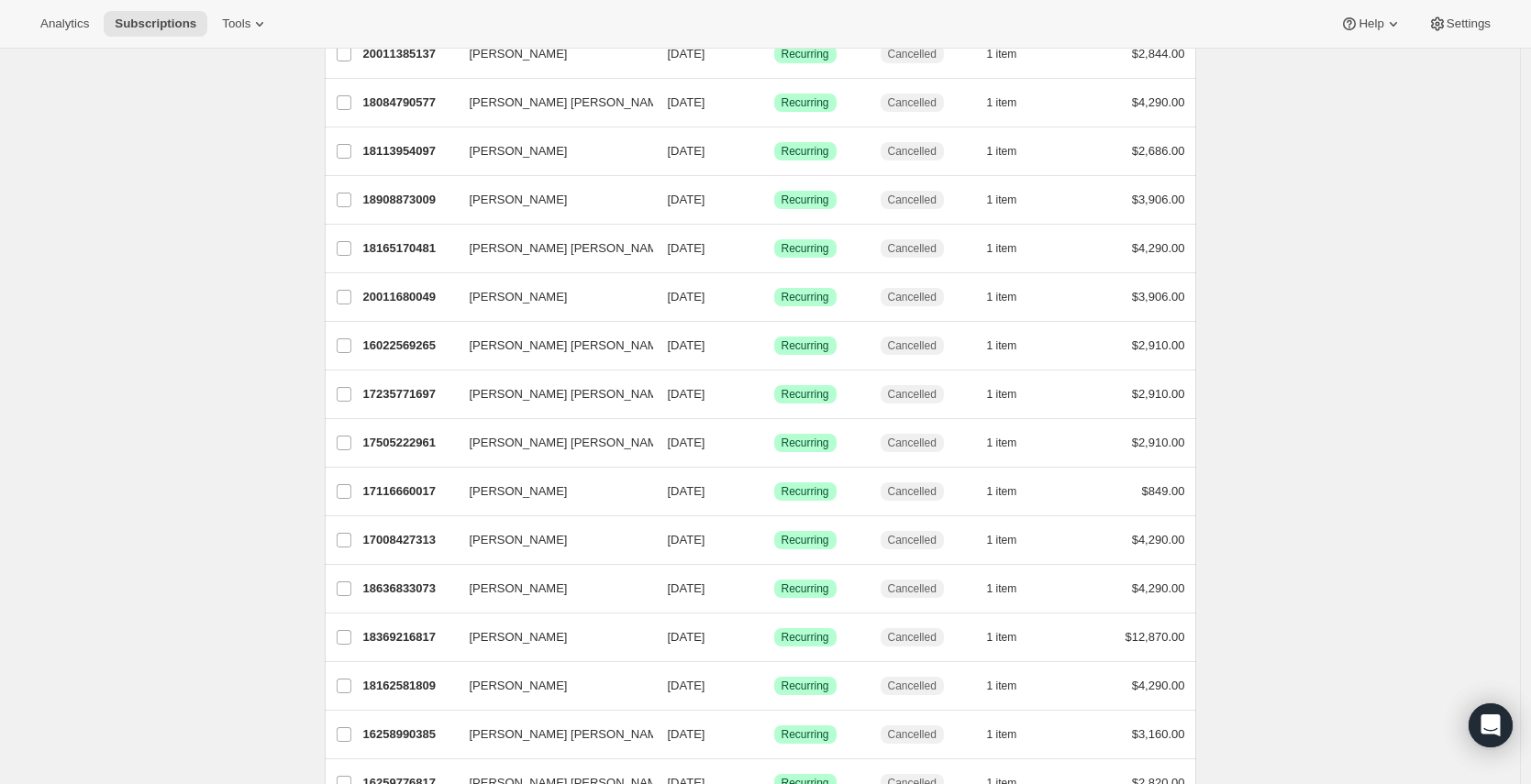
scroll to position [1187, 0]
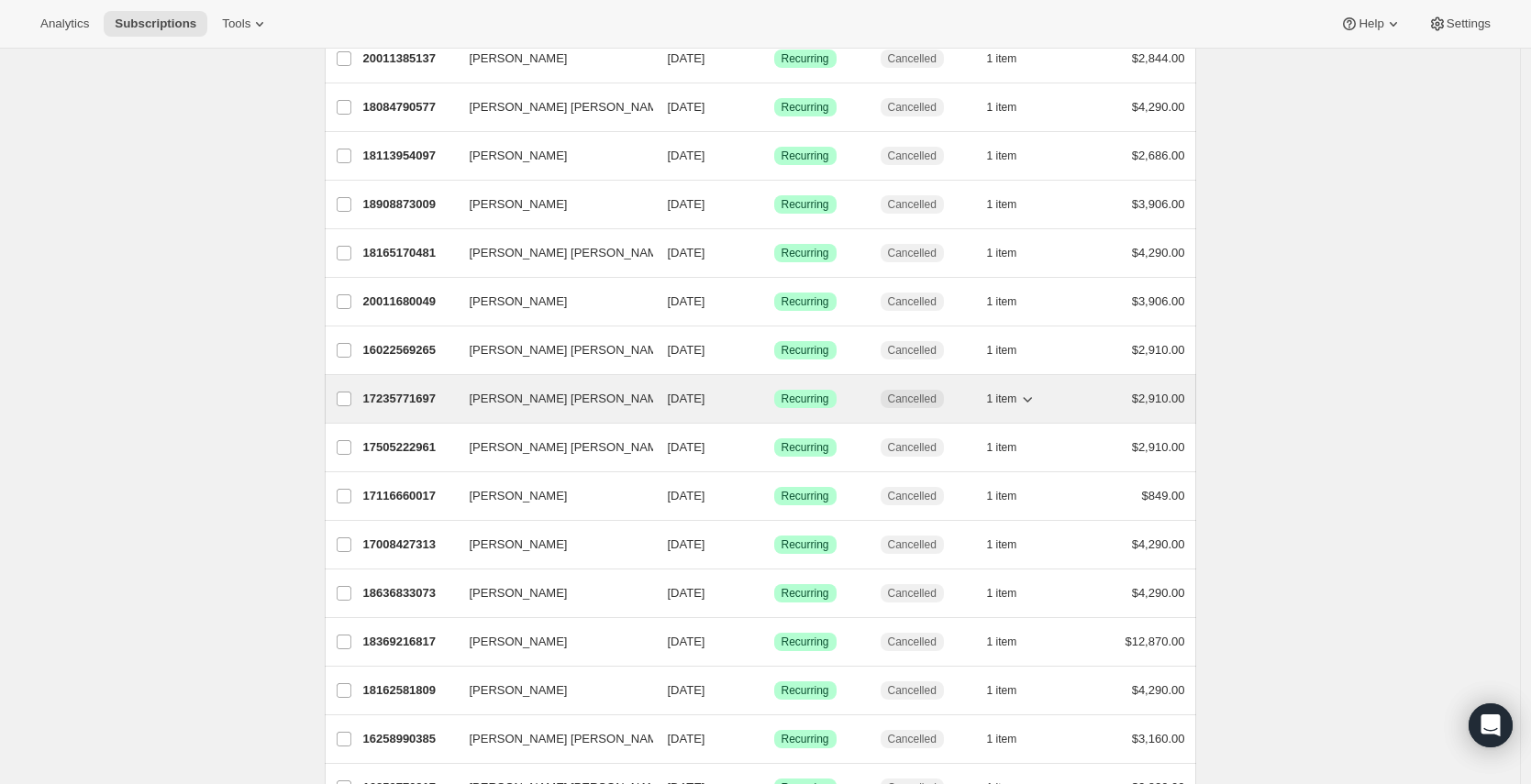
click at [595, 392] on span "[PERSON_NAME] [PERSON_NAME]" at bounding box center [569, 399] width 199 height 19
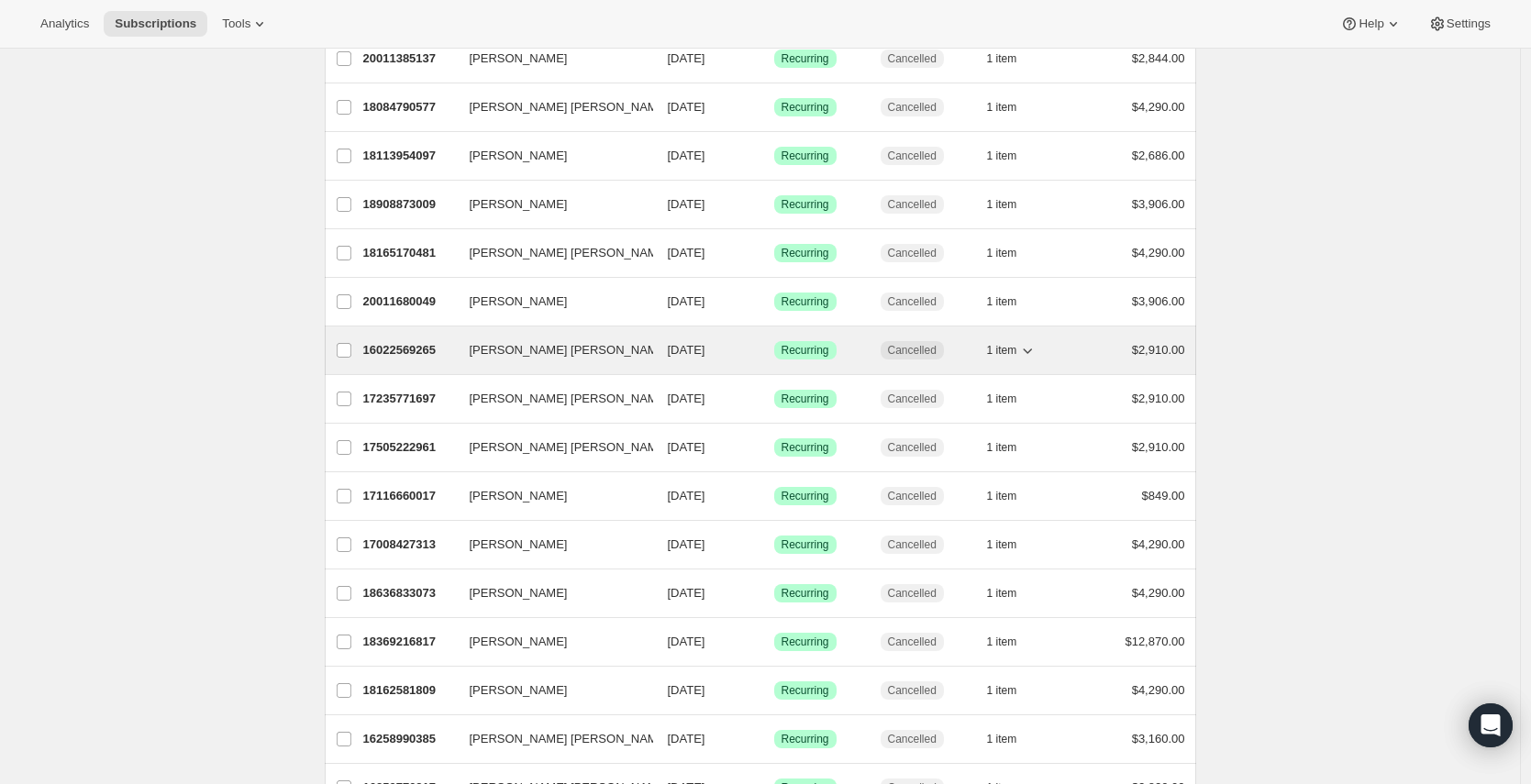
click at [592, 346] on span "[PERSON_NAME] [PERSON_NAME]" at bounding box center [569, 350] width 199 height 19
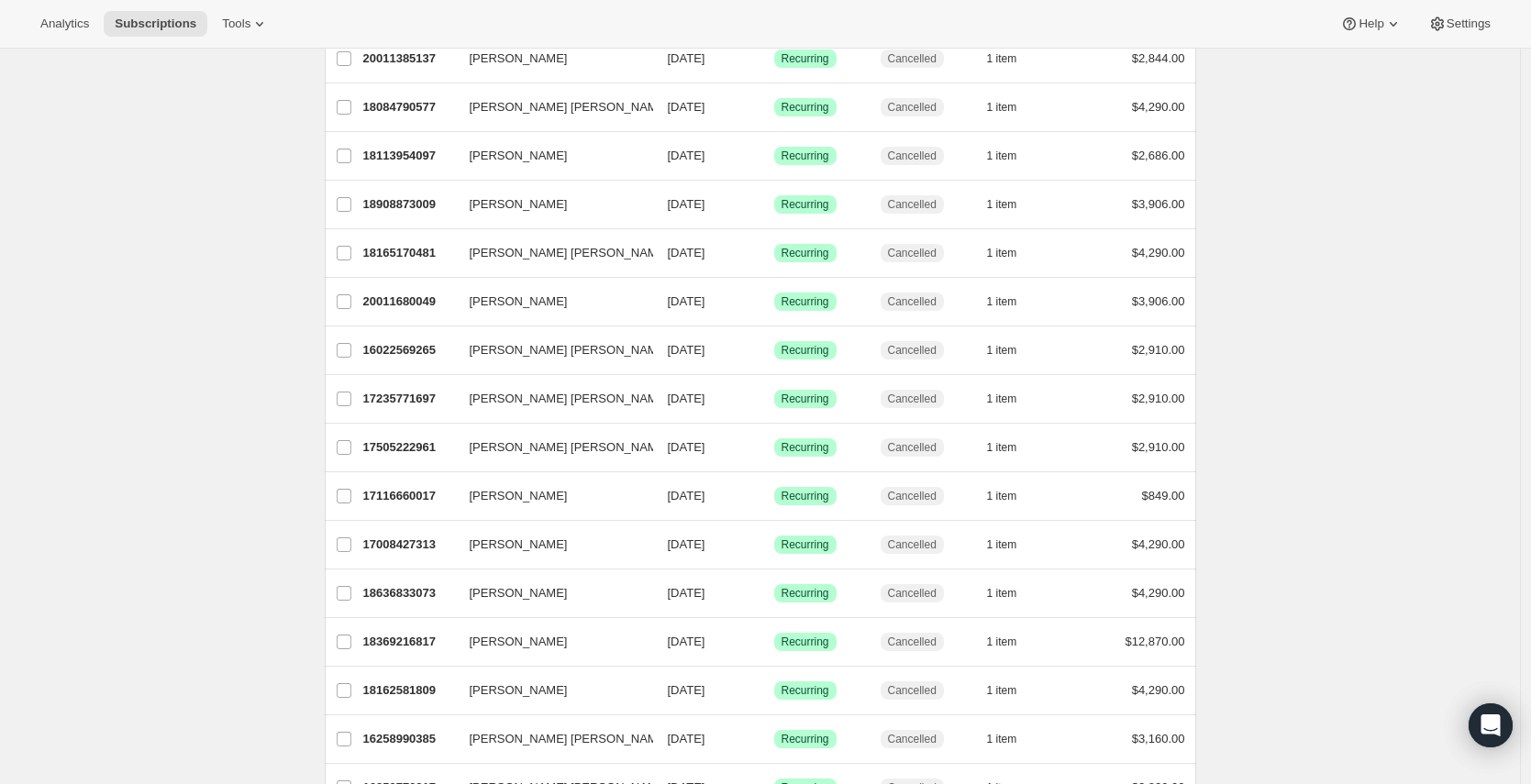
click at [203, 372] on div "Subscriptions. This page is ready Subscriptions Bulk updates More actions Bulk …" at bounding box center [760, 204] width 1521 height 2684
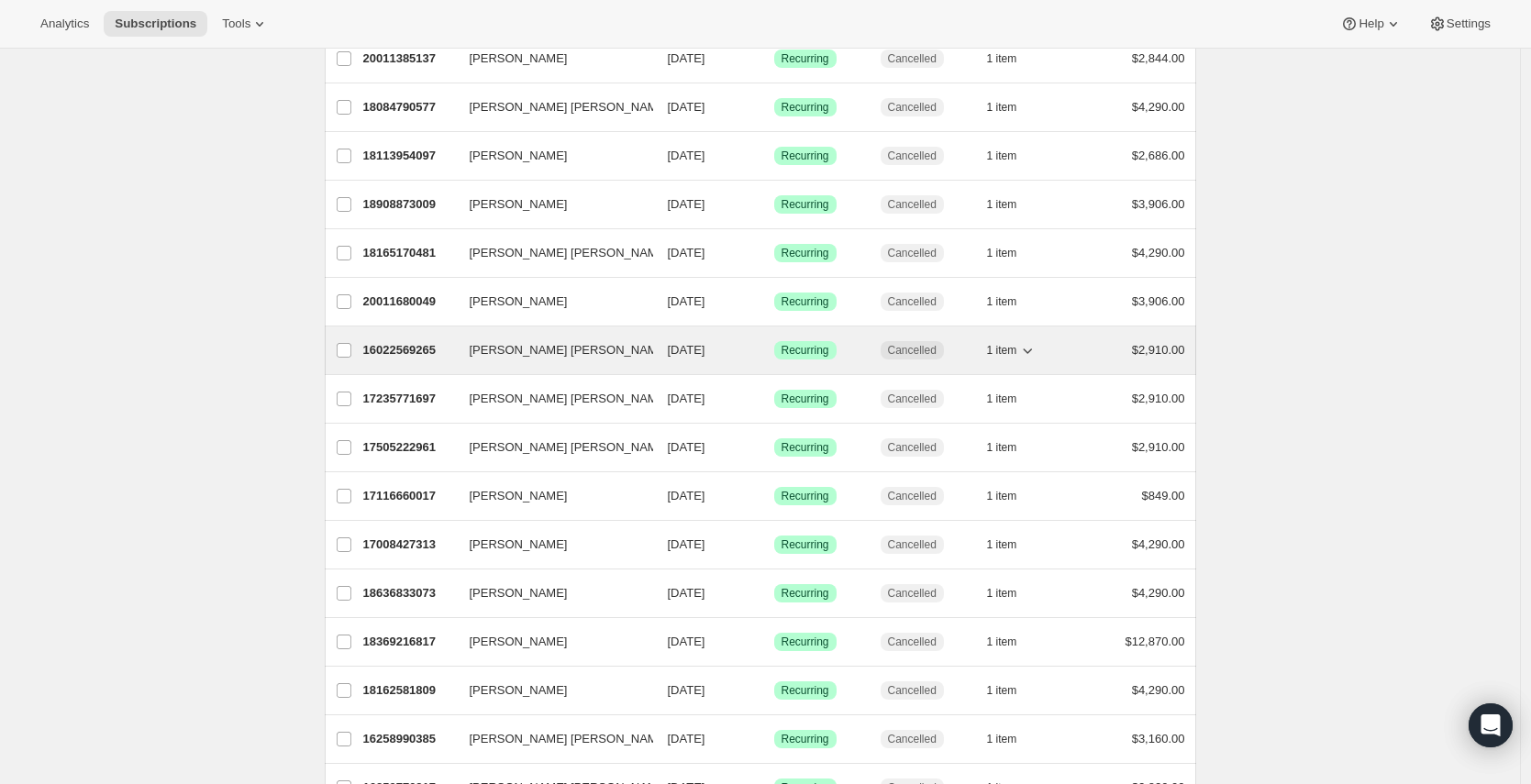
click at [394, 349] on p "16022569265" at bounding box center [410, 350] width 92 height 19
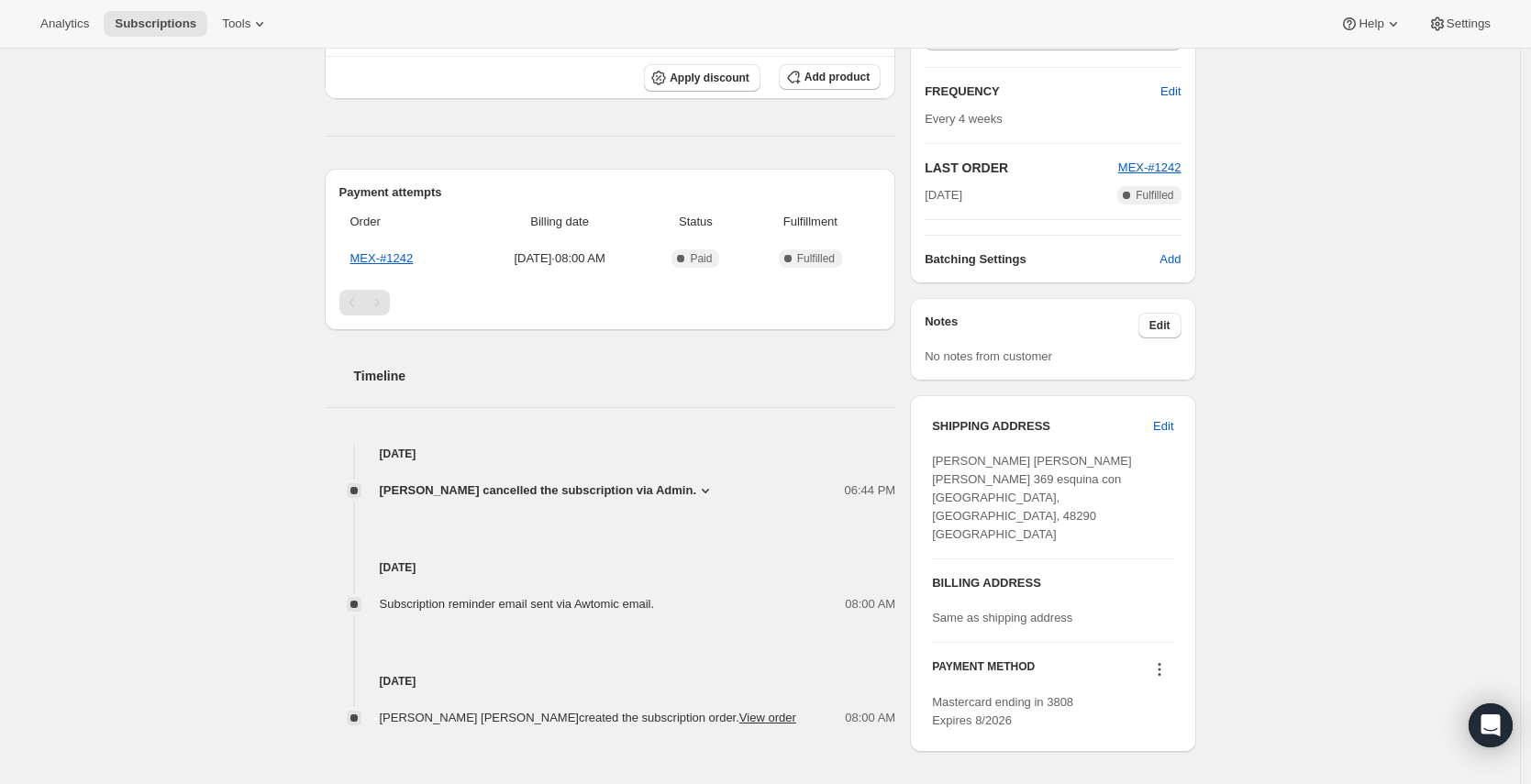
scroll to position [364, 0]
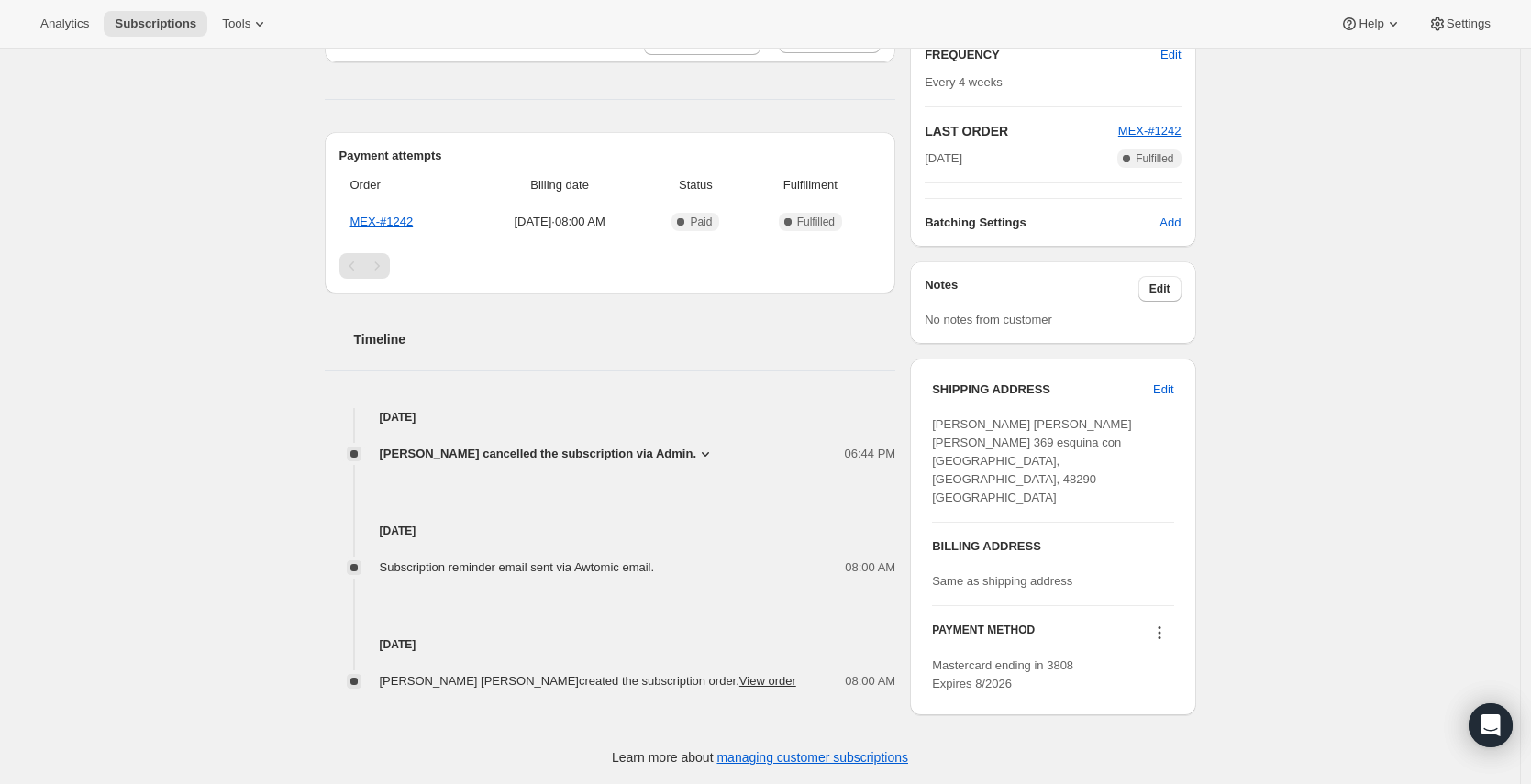
click at [692, 454] on span "[PERSON_NAME] cancelled the subscription via Admin." at bounding box center [538, 454] width 317 height 19
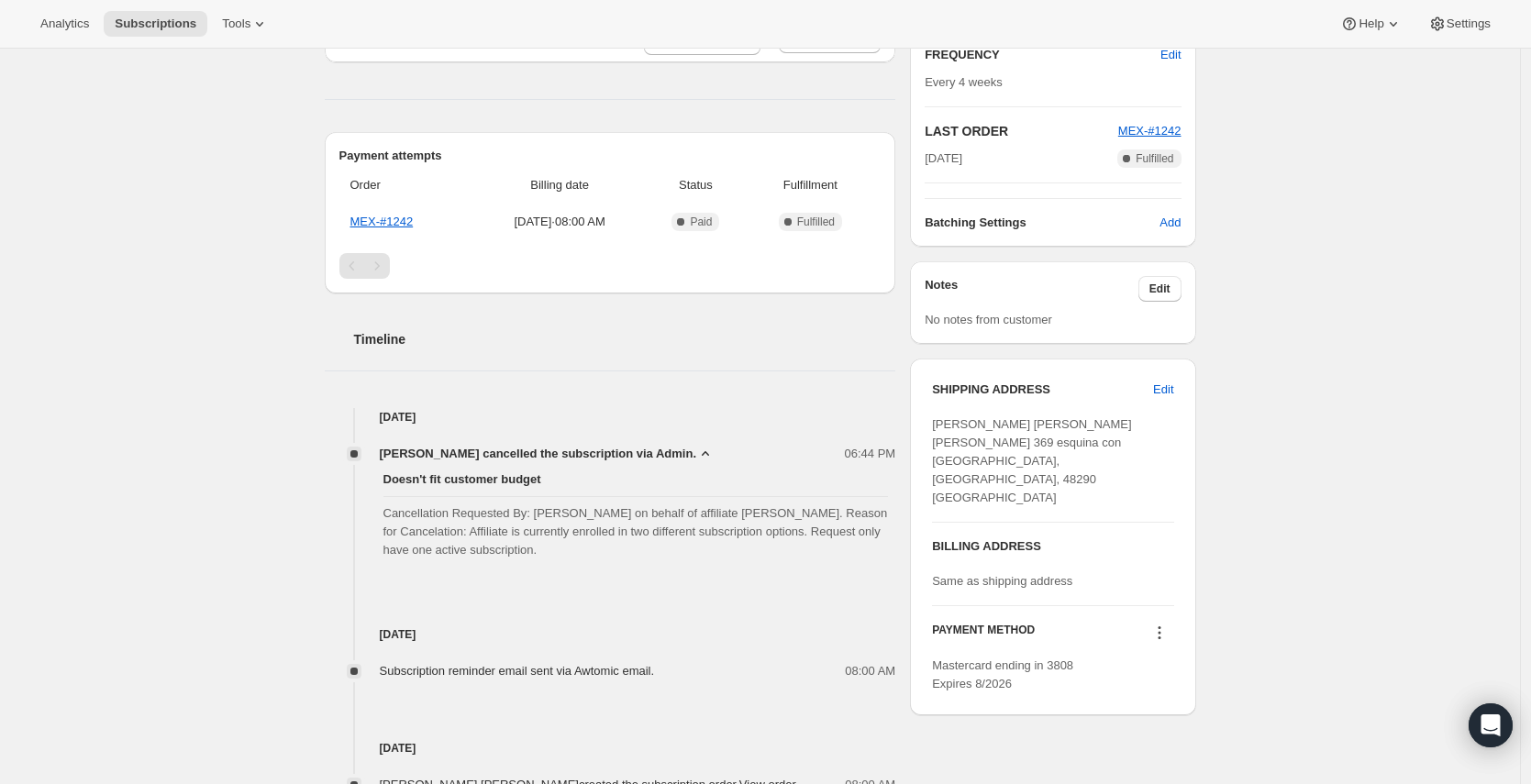
click at [692, 454] on span "[PERSON_NAME] cancelled the subscription via Admin." at bounding box center [538, 454] width 317 height 19
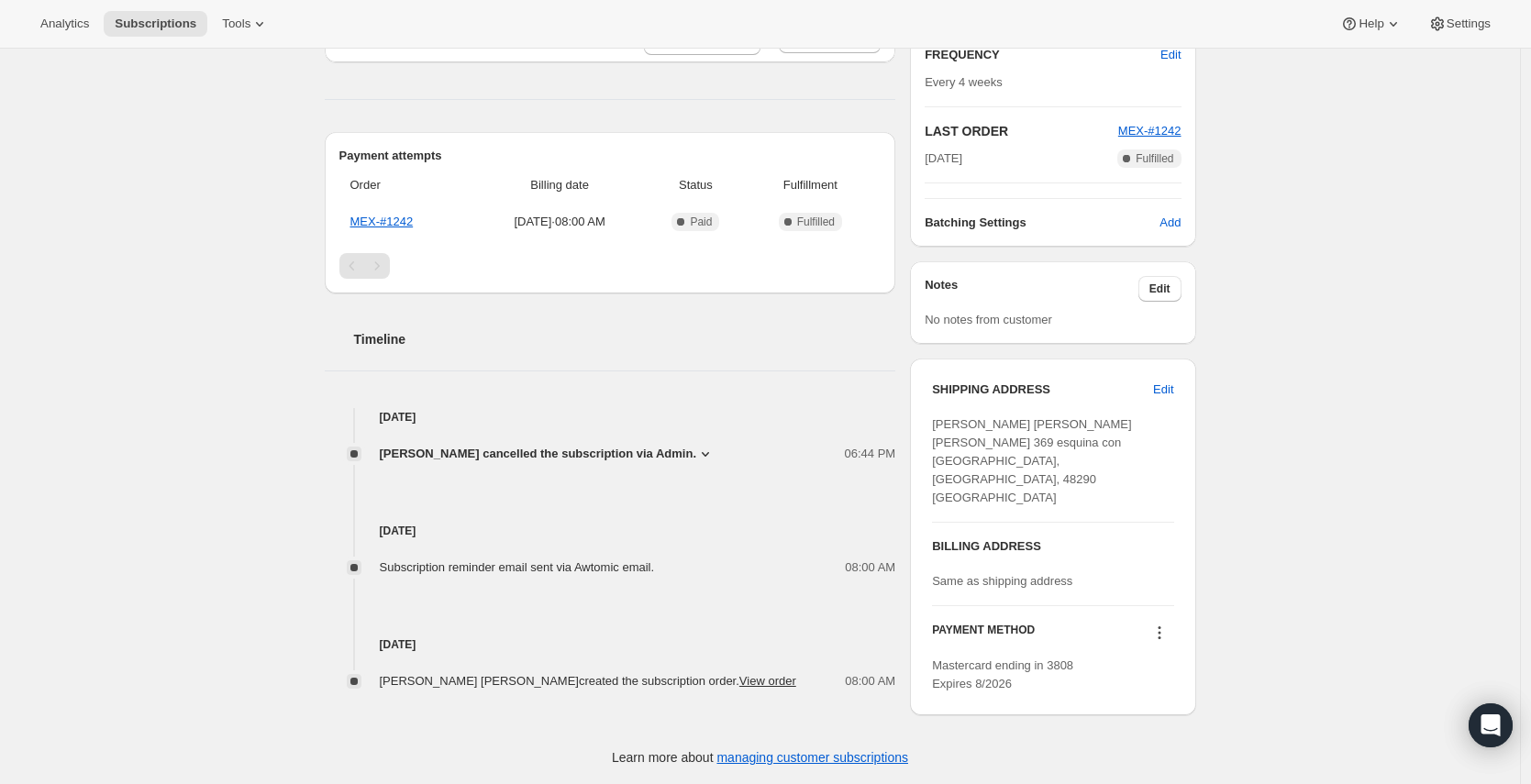
click at [692, 454] on span "[PERSON_NAME] cancelled the subscription via Admin." at bounding box center [538, 454] width 317 height 19
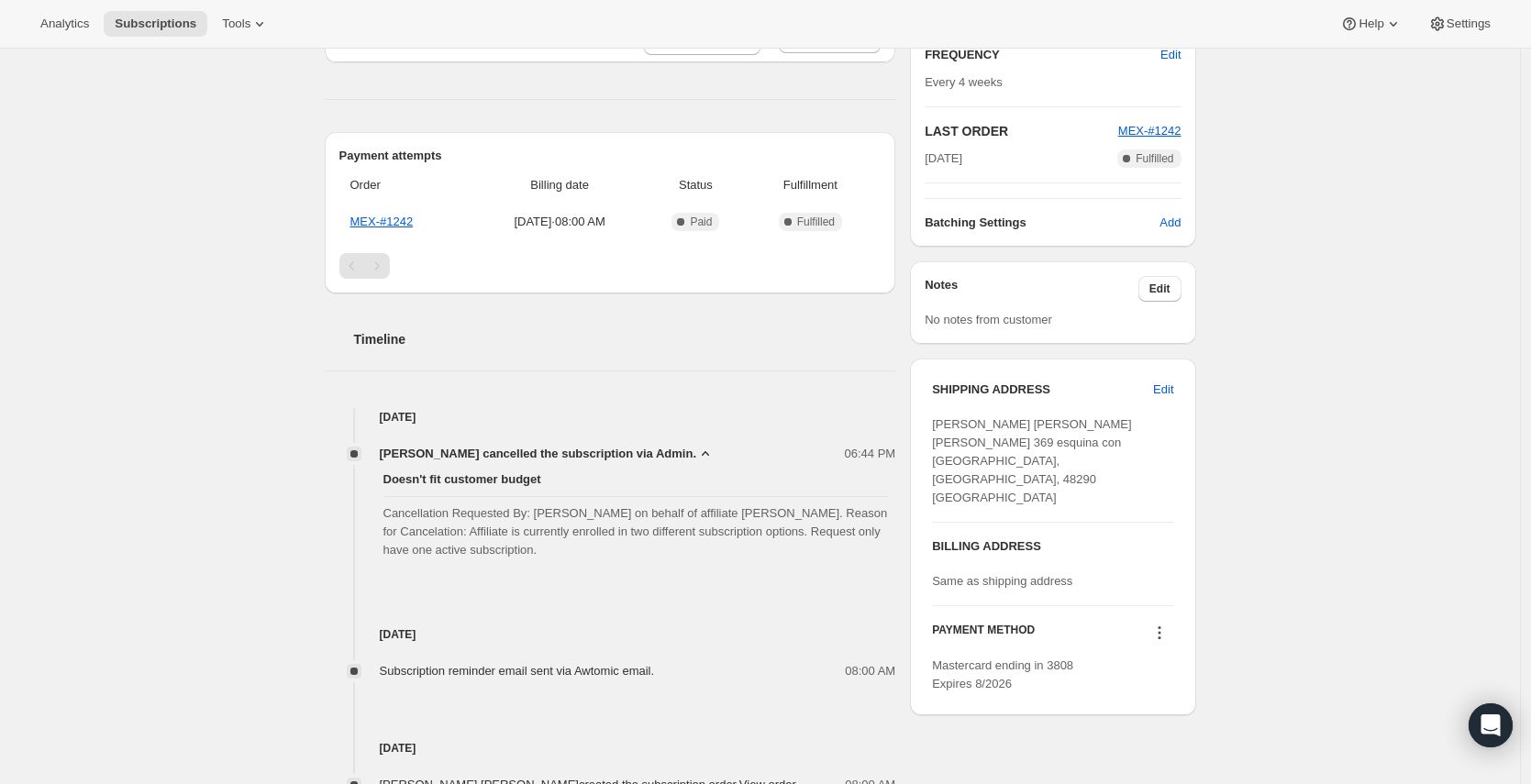
click at [692, 454] on span "[PERSON_NAME] cancelled the subscription via Admin." at bounding box center [538, 454] width 317 height 19
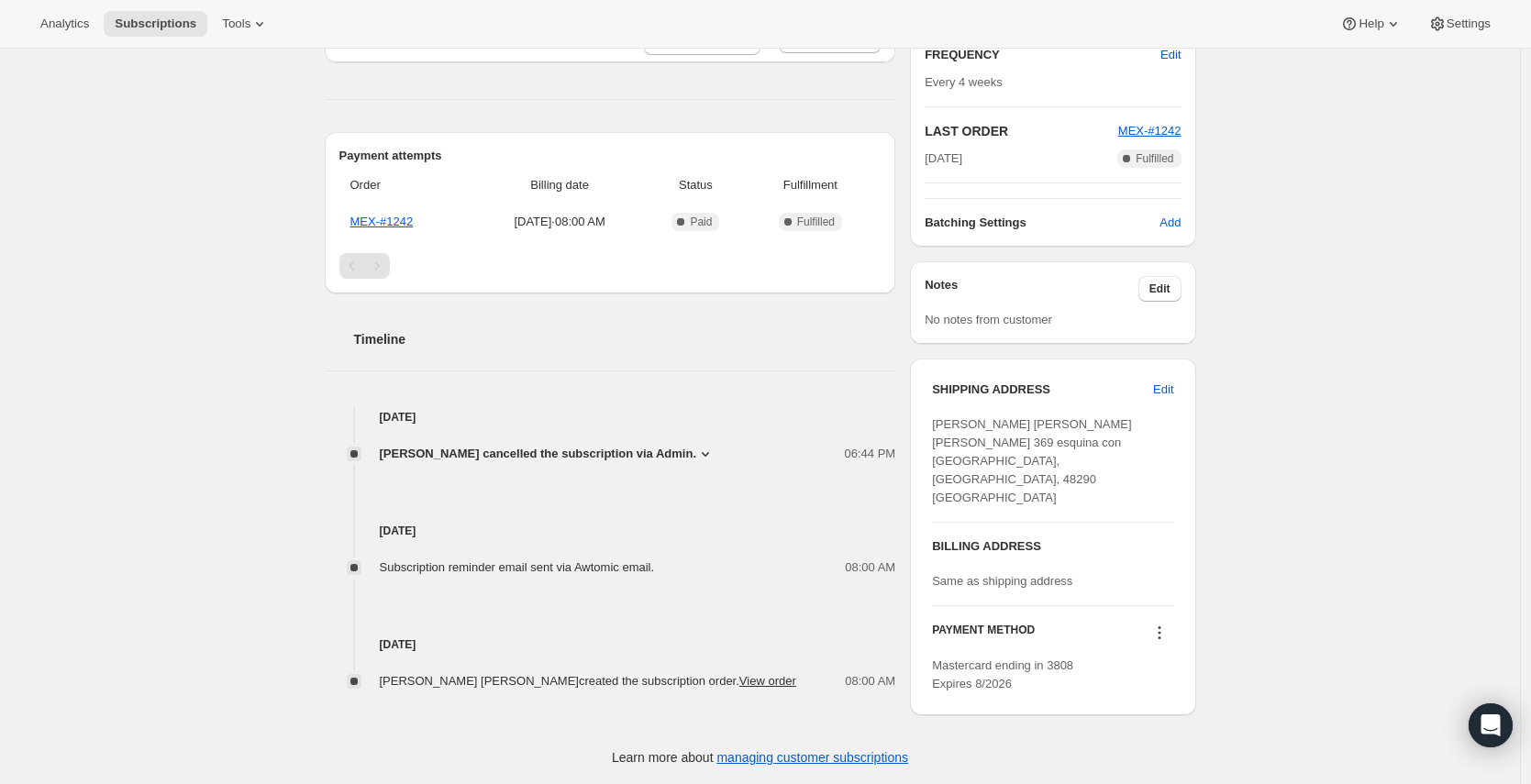
click at [692, 454] on span "[PERSON_NAME] cancelled the subscription via Admin." at bounding box center [538, 454] width 317 height 19
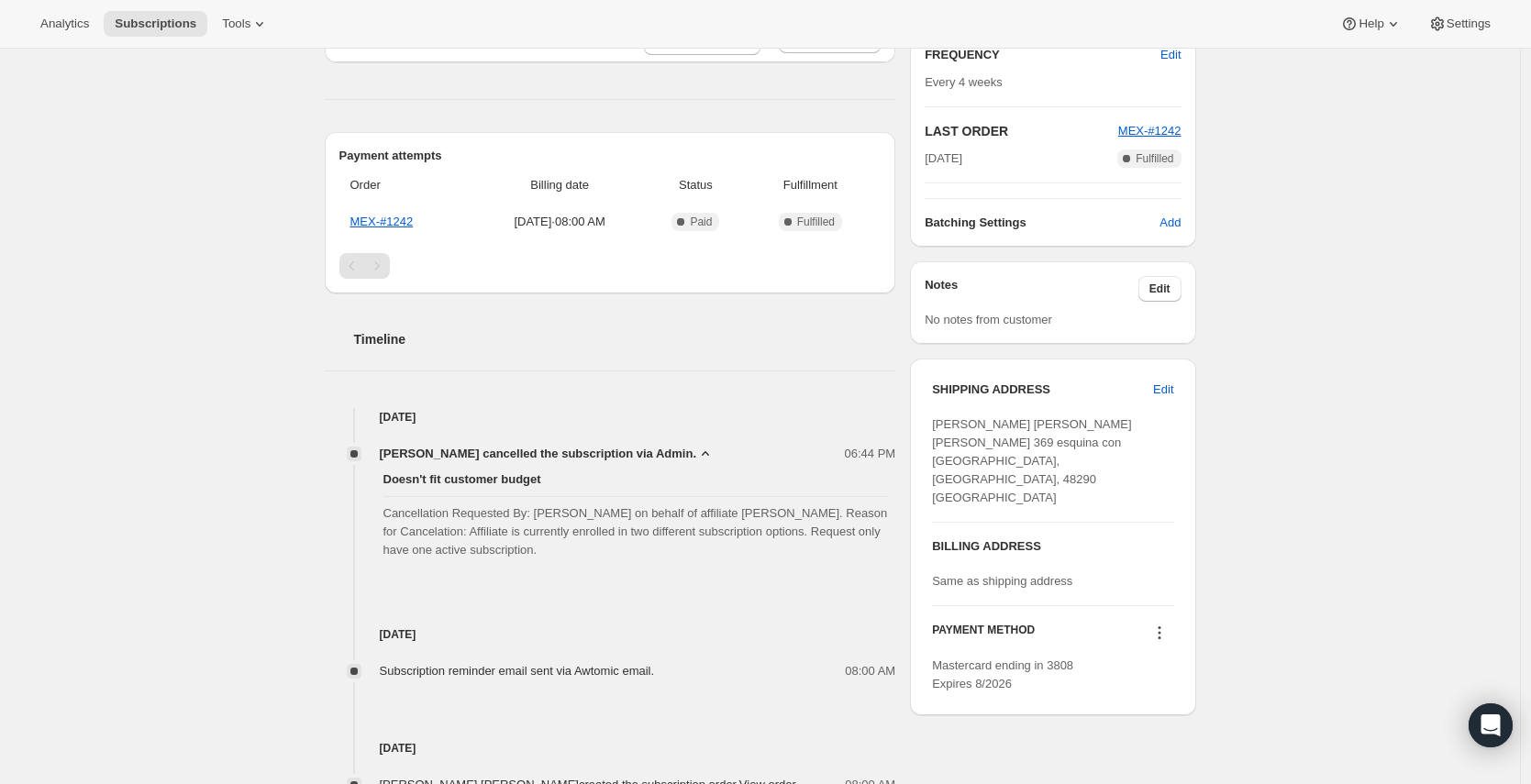
click at [648, 454] on span "[PERSON_NAME] cancelled the subscription via Admin." at bounding box center [538, 454] width 317 height 19
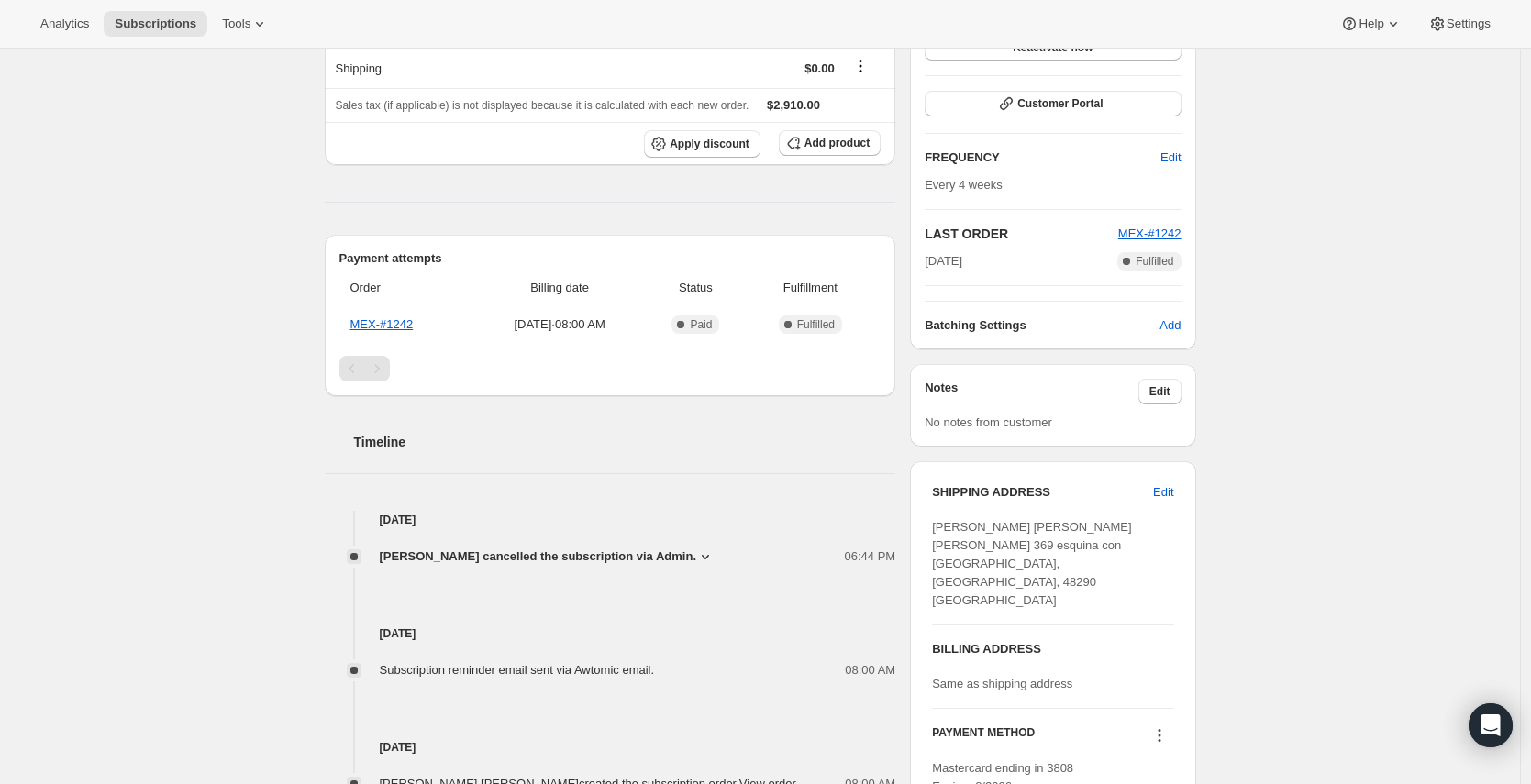
scroll to position [0, 0]
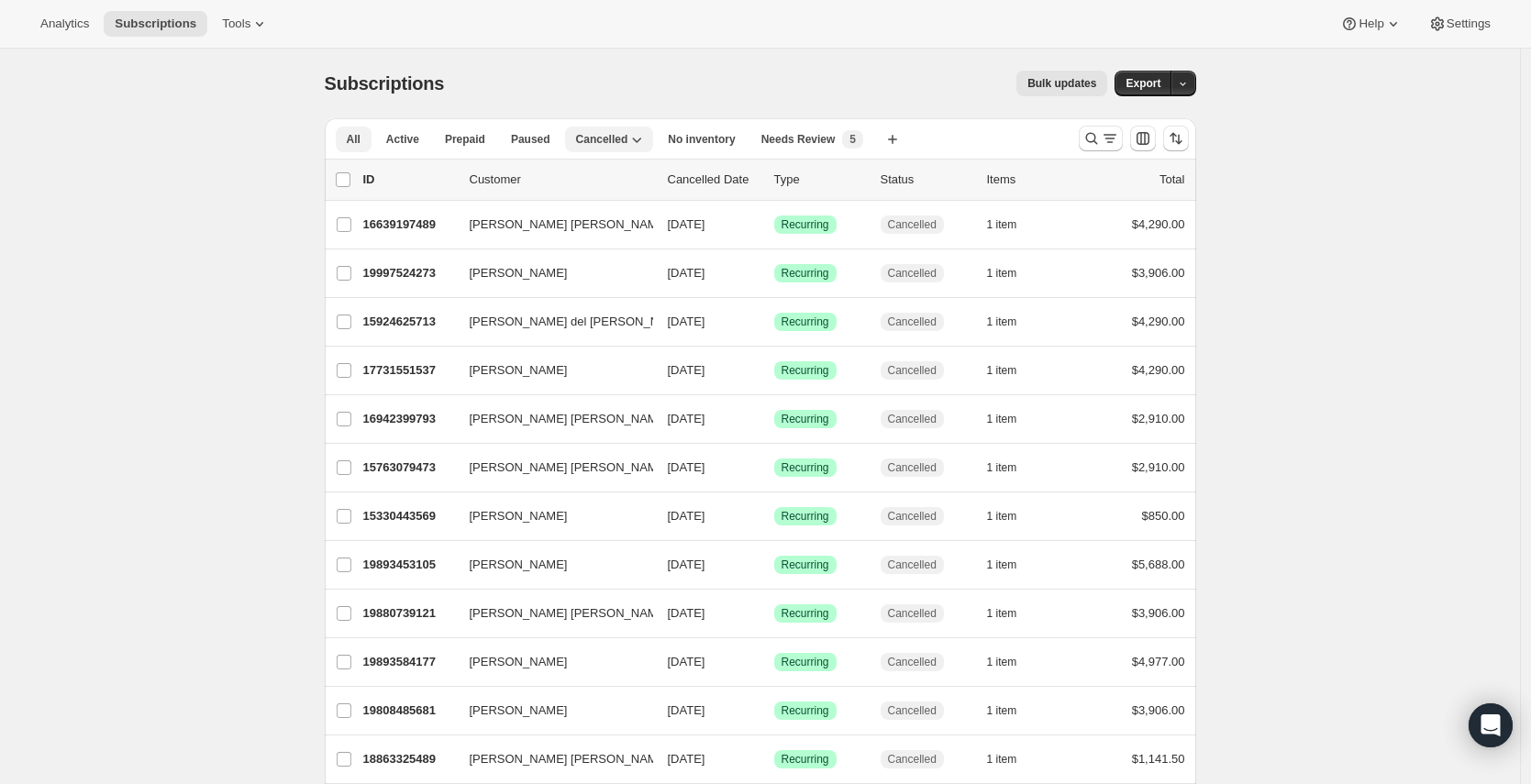
click at [360, 142] on span "All" at bounding box center [353, 140] width 14 height 15
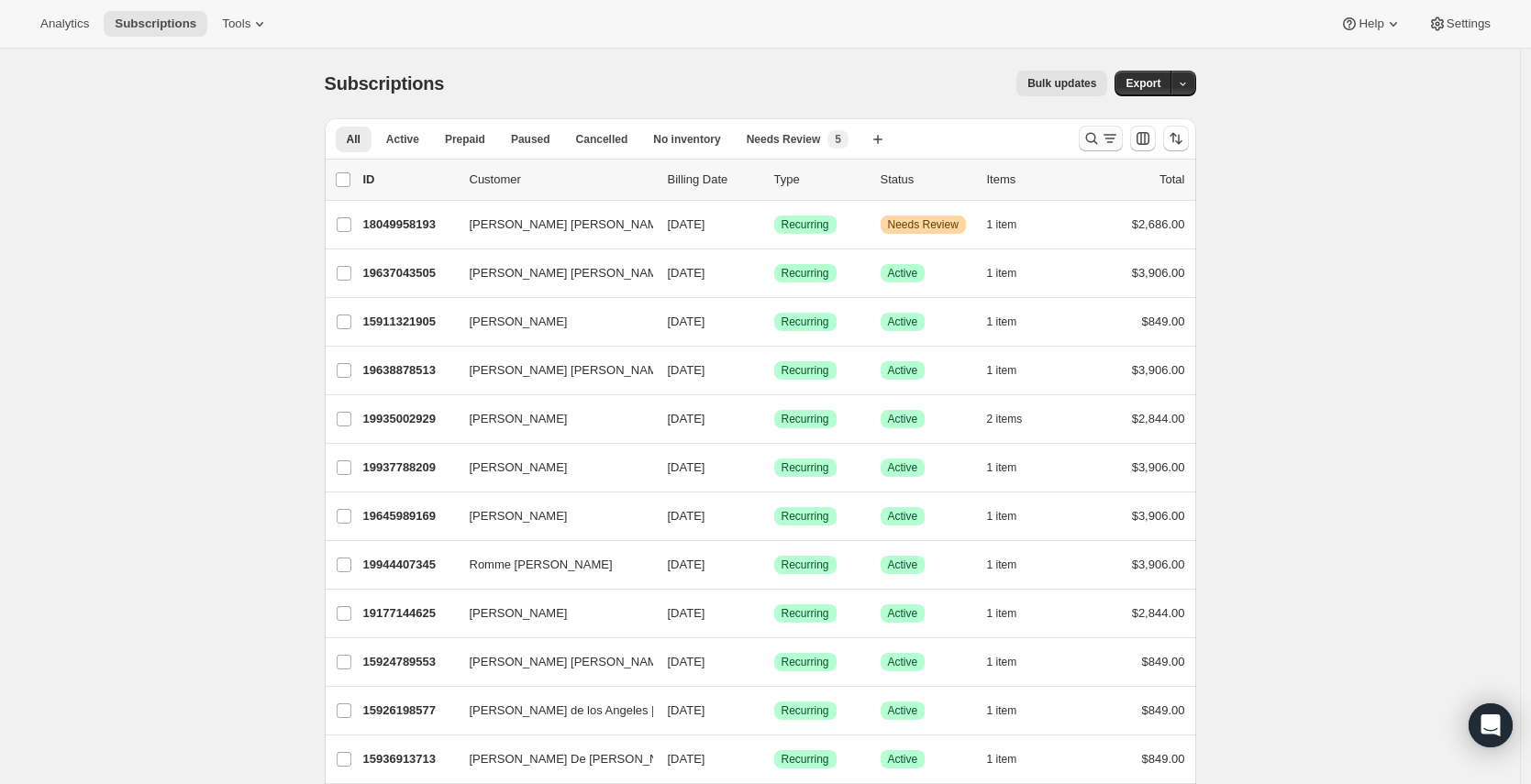
click at [1095, 133] on icon "Search and filter results" at bounding box center [1091, 139] width 12 height 12
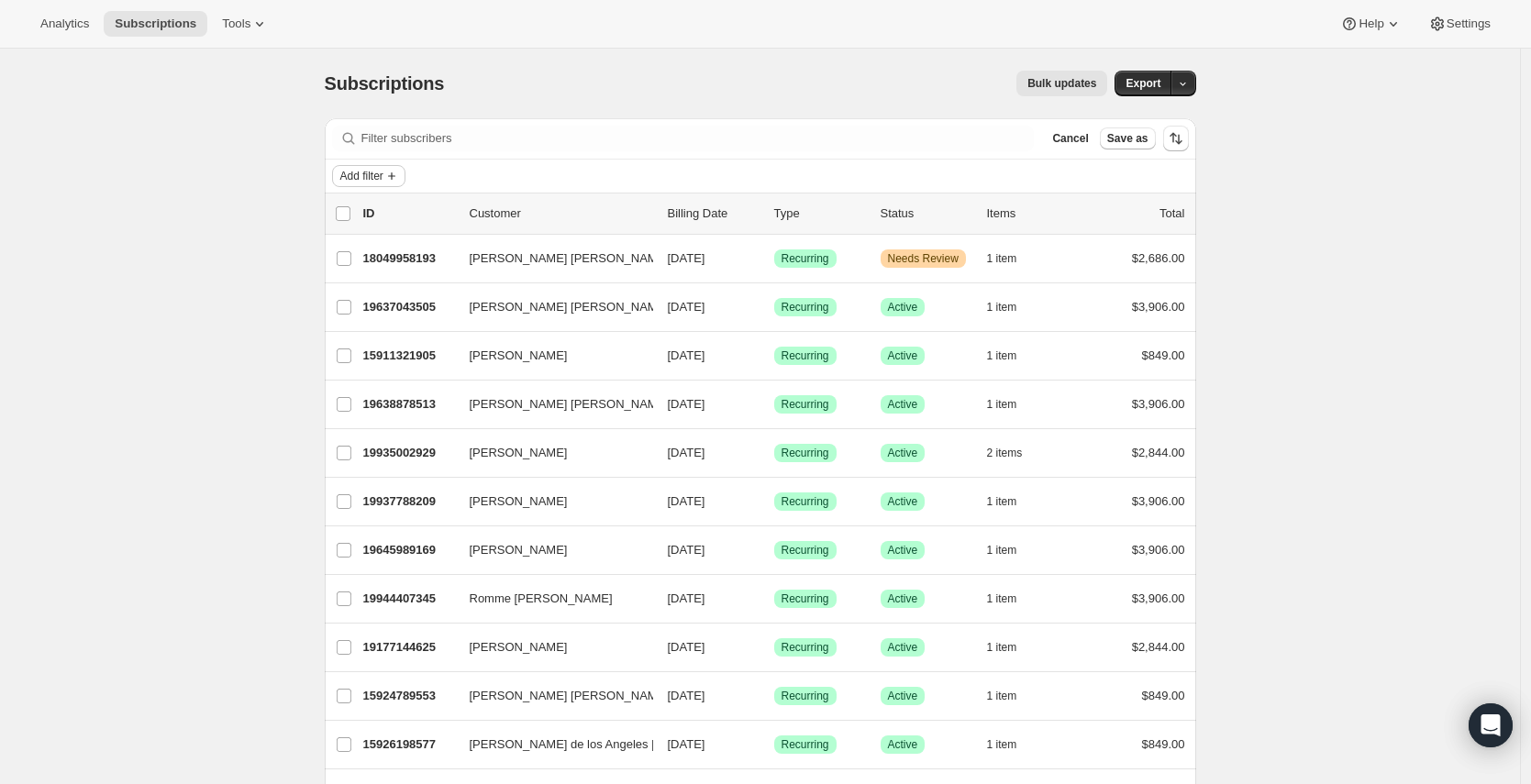
click at [355, 176] on span "Add filter" at bounding box center [362, 177] width 43 height 15
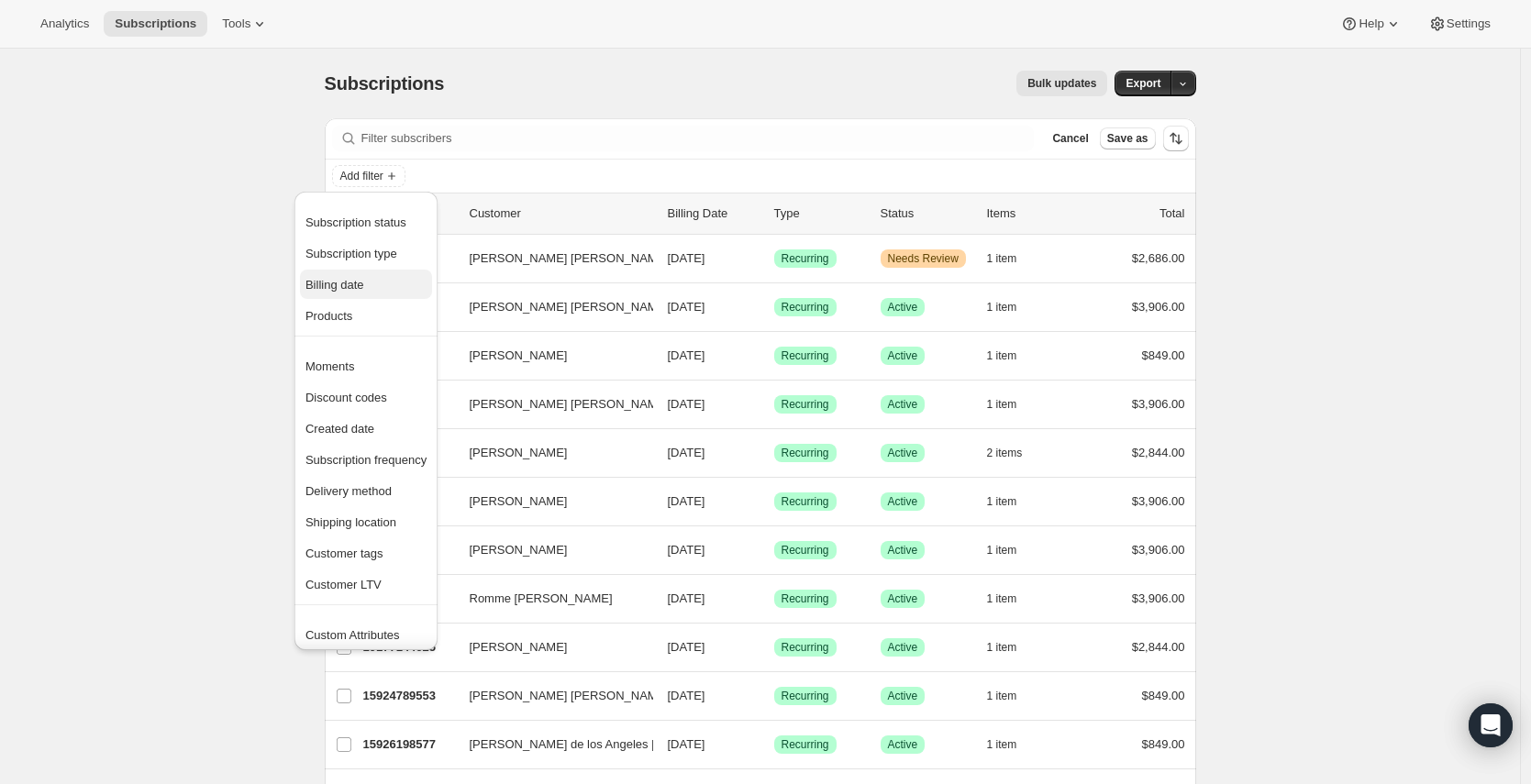
click at [335, 292] on span "Billing date" at bounding box center [334, 284] width 59 height 14
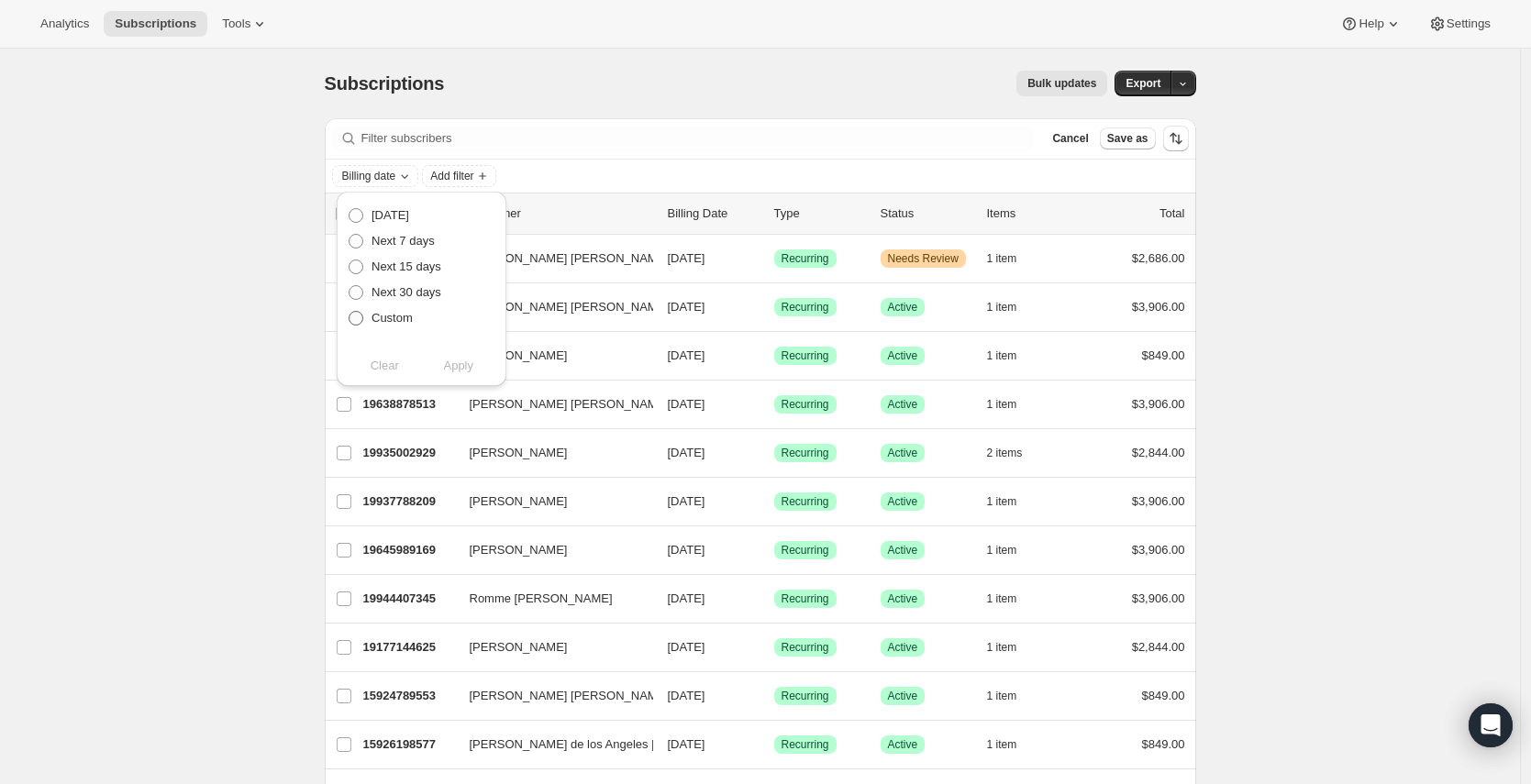
click at [380, 329] on label "Custom" at bounding box center [379, 317] width 65 height 25
click at [349, 312] on input "Custom" at bounding box center [348, 311] width 1 height 1
radio input "true"
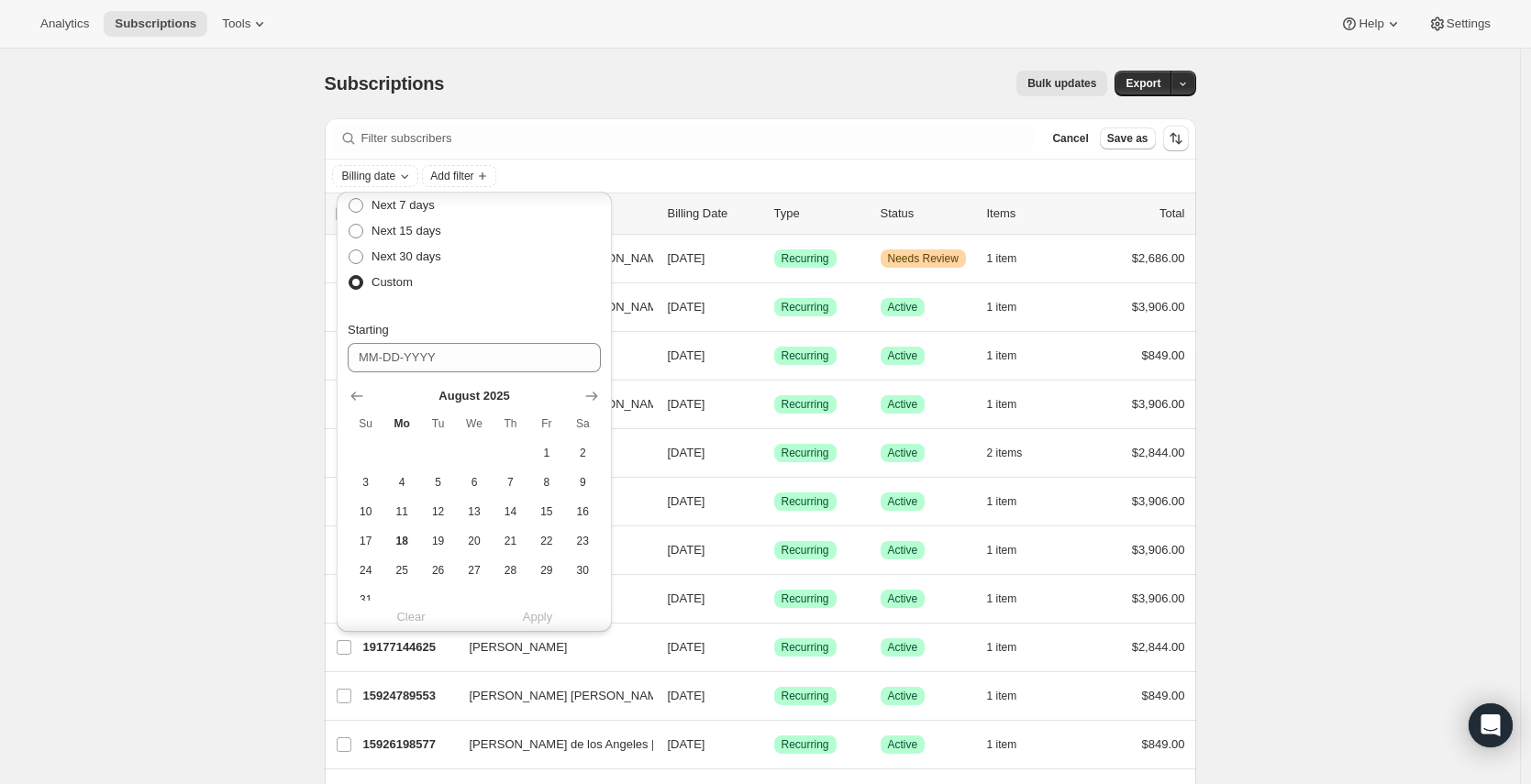
scroll to position [37, 0]
click at [488, 513] on button "13" at bounding box center [473, 510] width 36 height 29
type input "[DATE]"
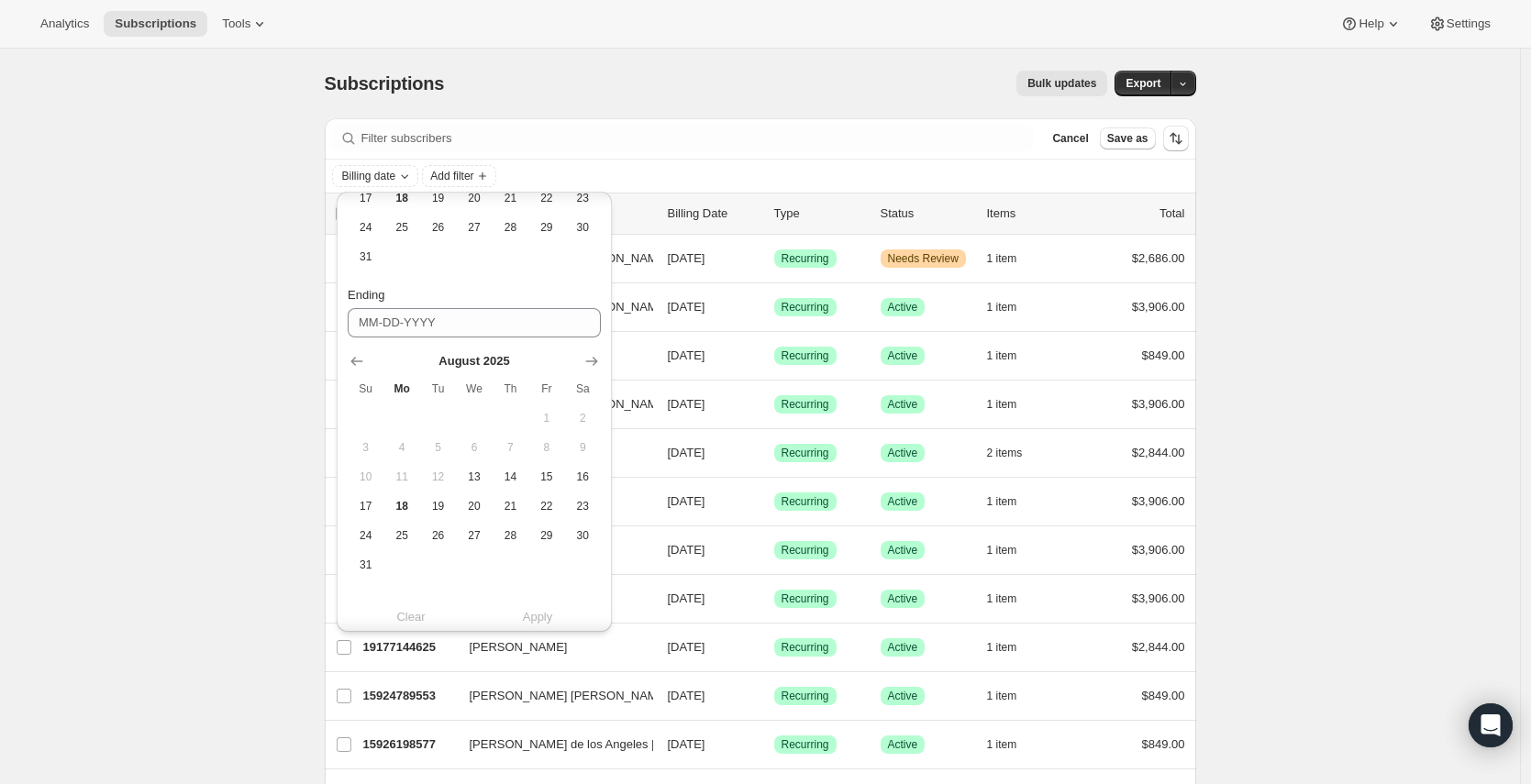
scroll to position [396, 0]
click at [594, 340] on icon "Show next month, September 2025" at bounding box center [592, 344] width 12 height 9
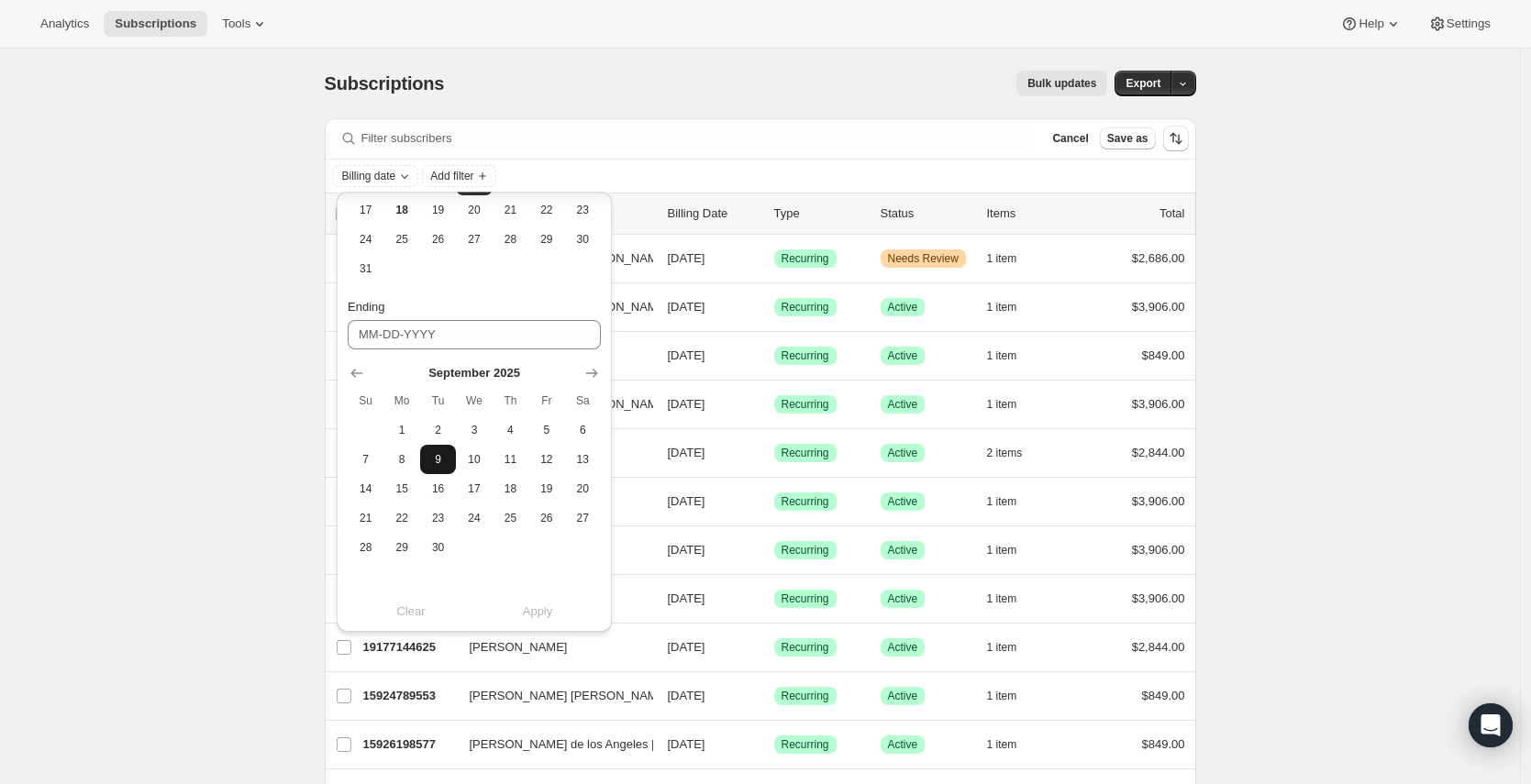
click at [447, 462] on span "9" at bounding box center [438, 460] width 21 height 15
type input "[DATE]"
click at [537, 622] on button "Apply" at bounding box center [537, 611] width 148 height 29
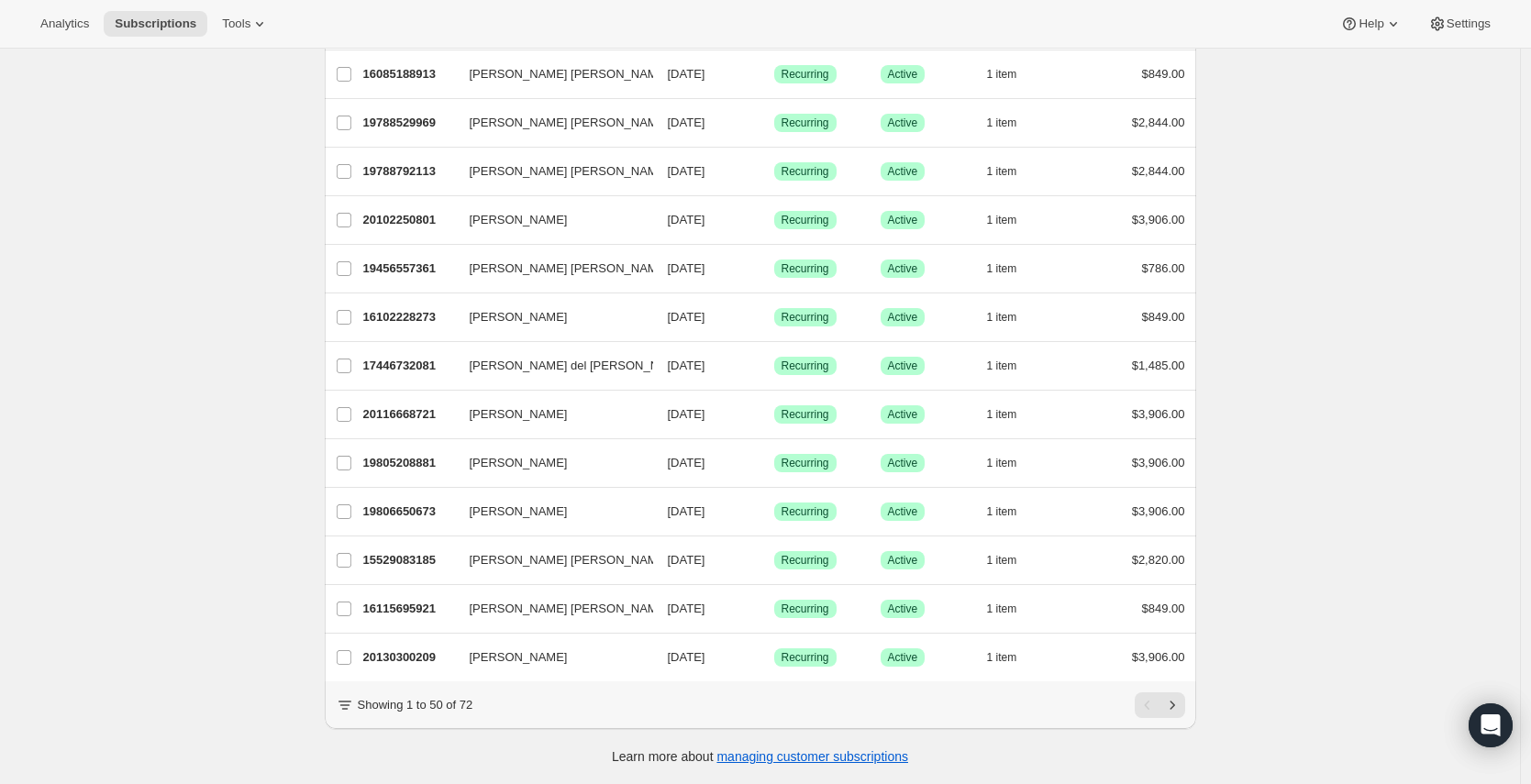
scroll to position [1996, 0]
click at [1182, 707] on icon "Next" at bounding box center [1173, 705] width 19 height 19
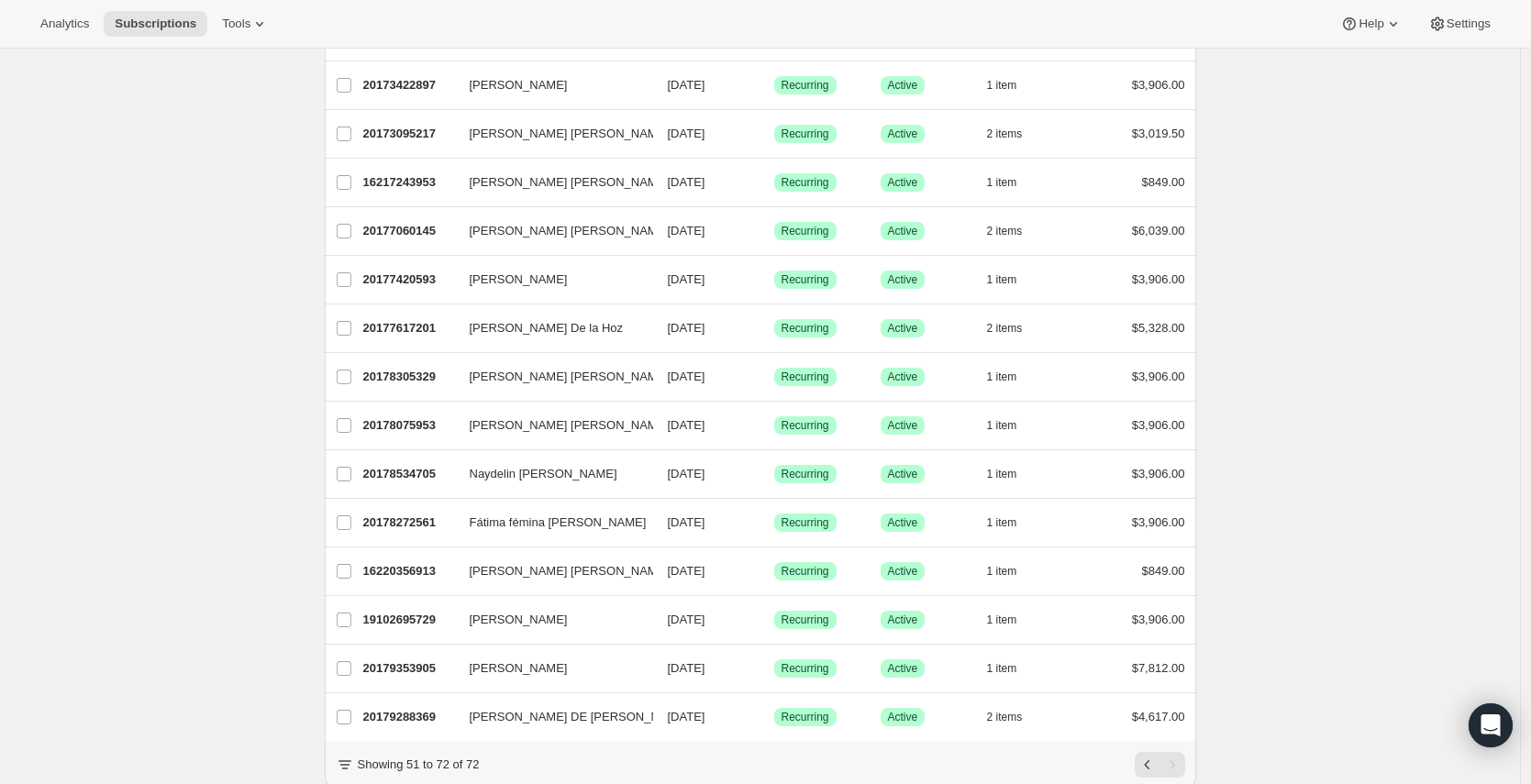
scroll to position [636, 0]
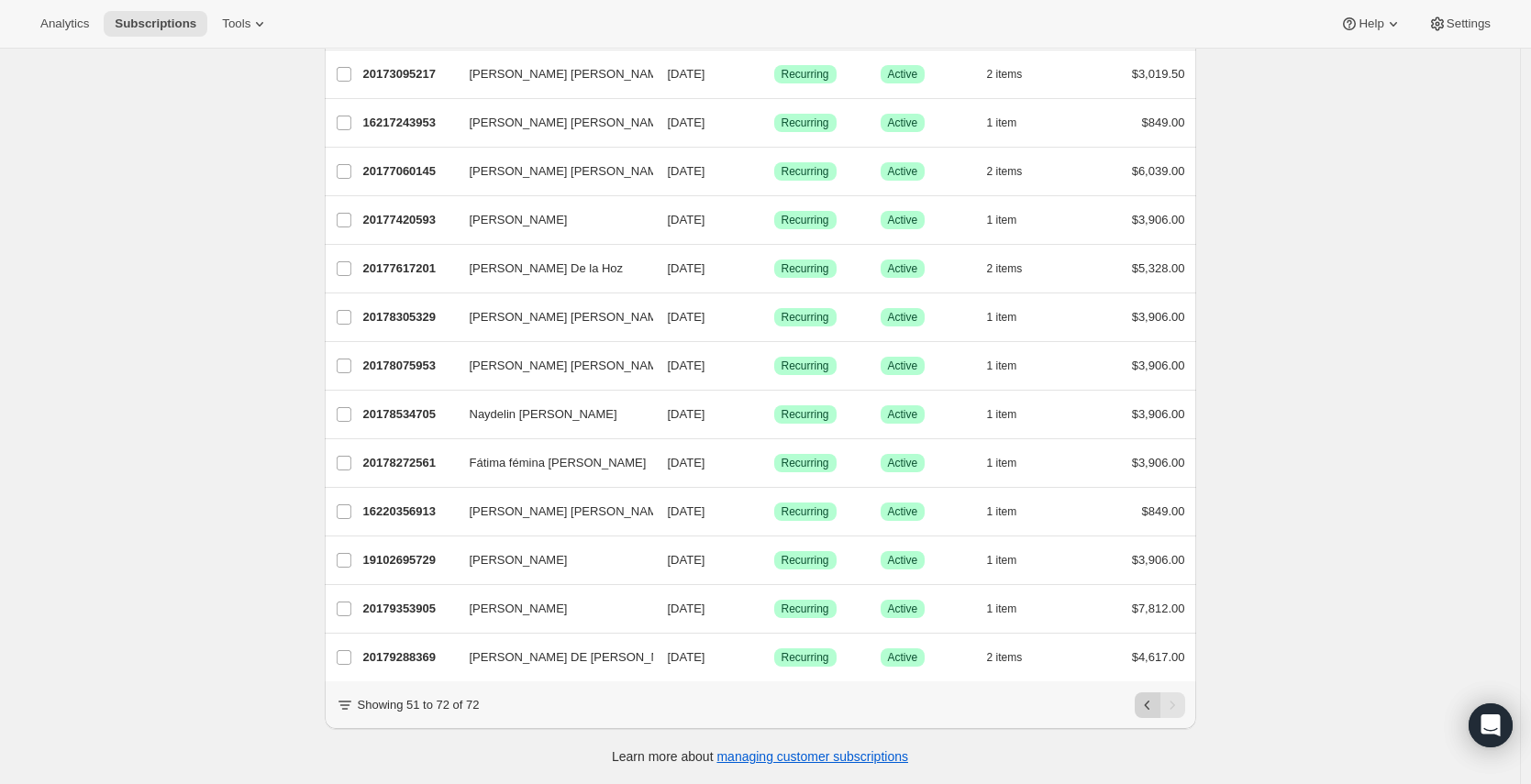
click at [1155, 707] on icon "Previous" at bounding box center [1148, 705] width 19 height 19
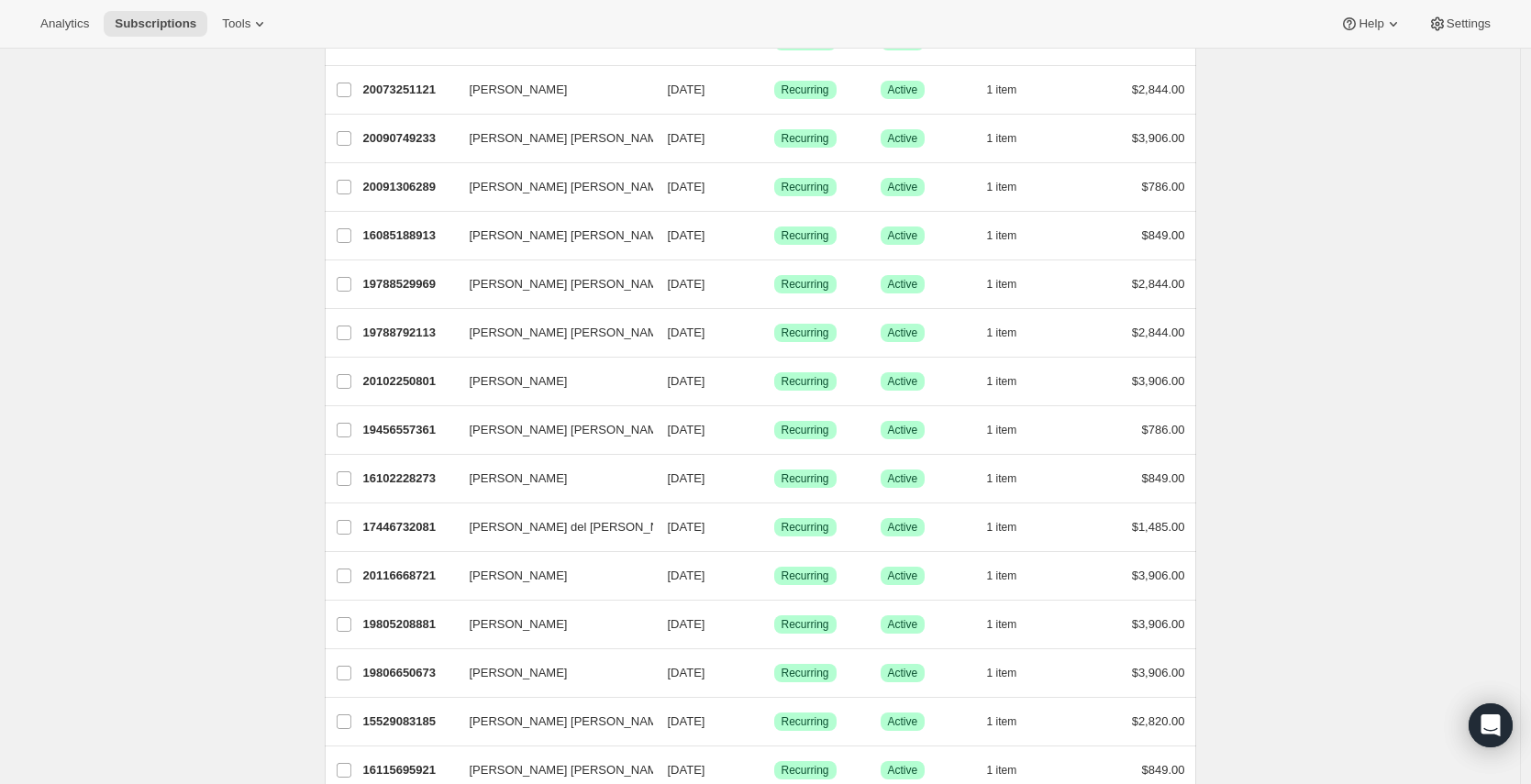
scroll to position [1996, 0]
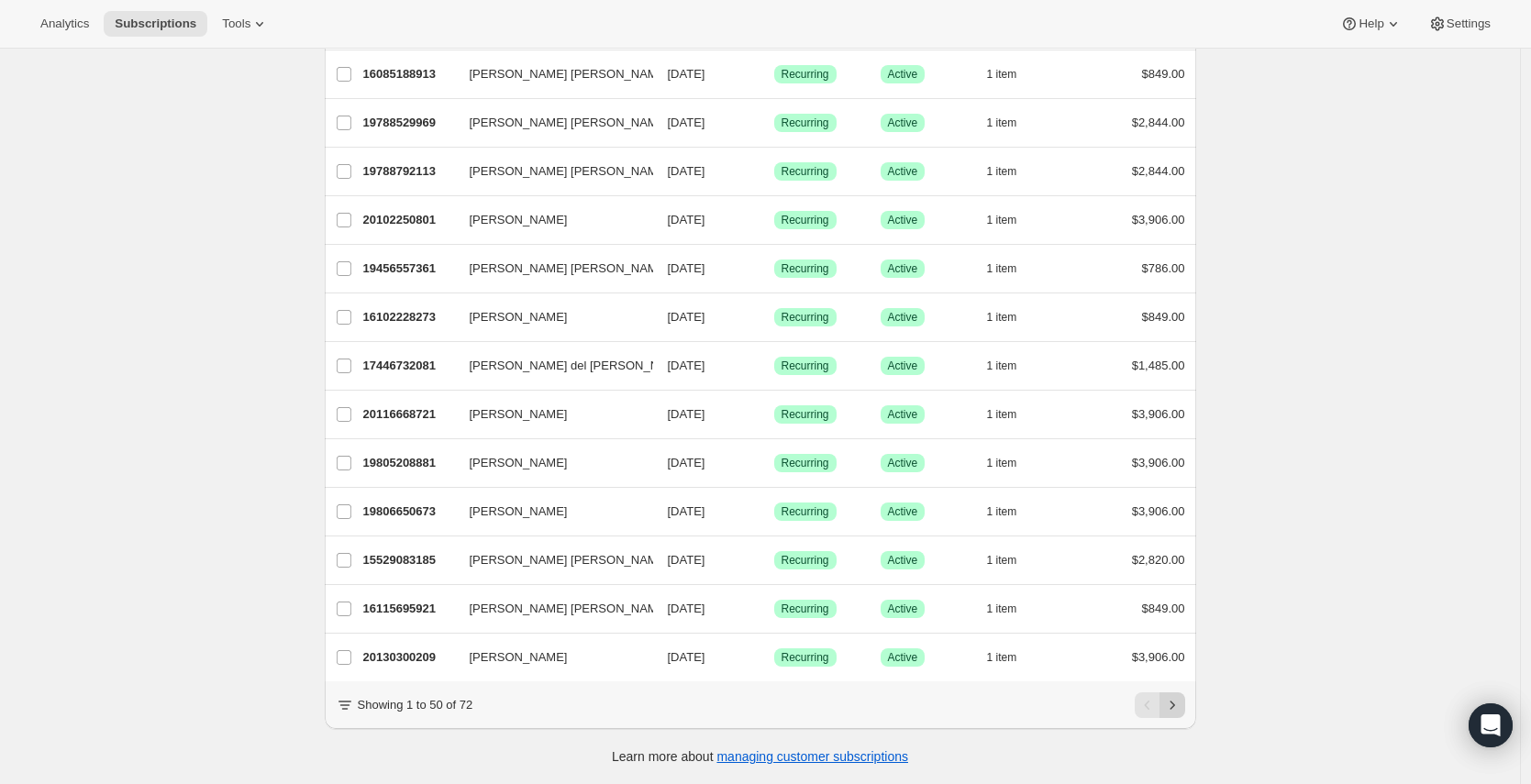
click at [1180, 713] on icon "Next" at bounding box center [1173, 705] width 19 height 19
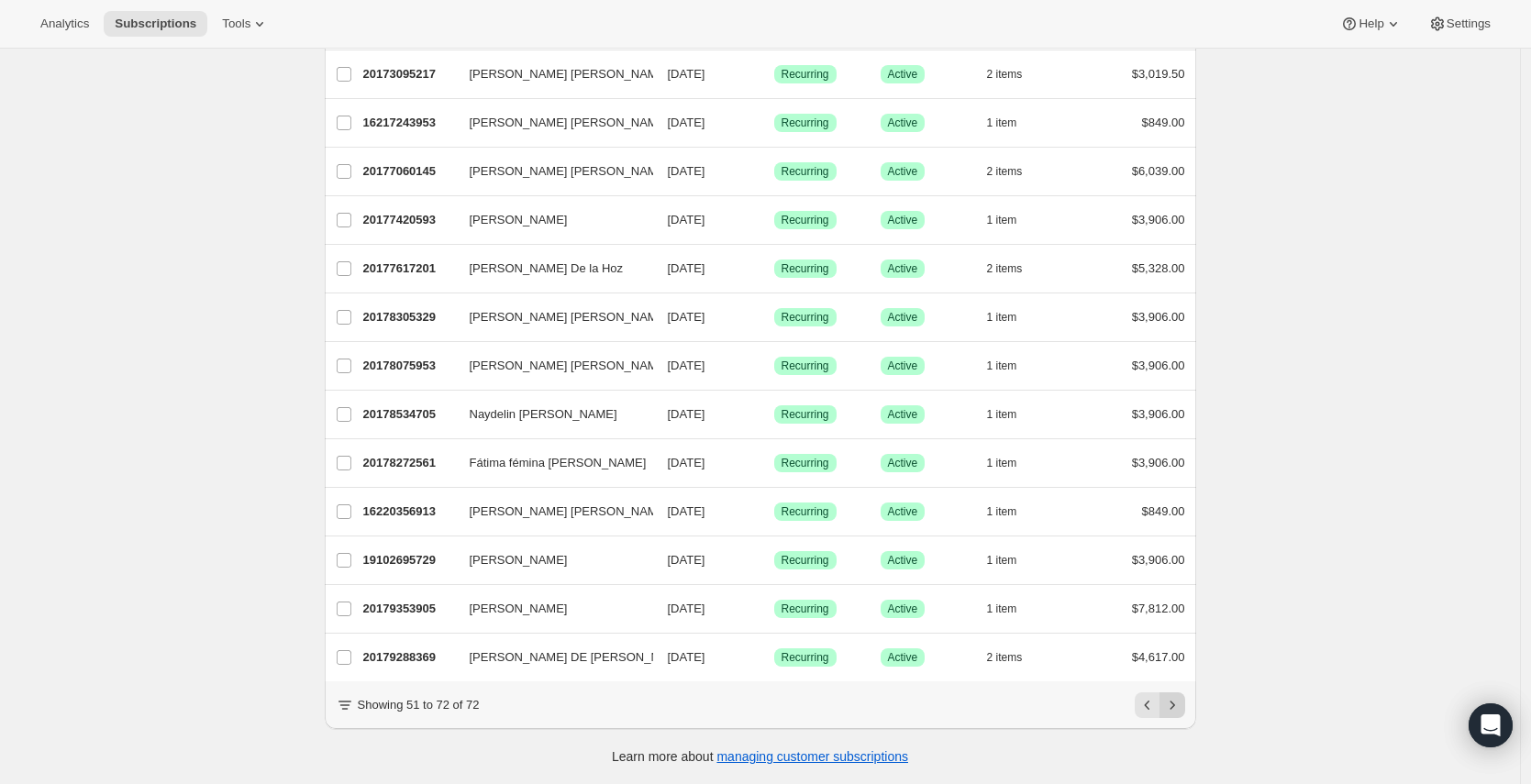
click at [1180, 713] on div "Pagination" at bounding box center [1172, 704] width 25 height 25
